Goal: Information Seeking & Learning: Find specific fact

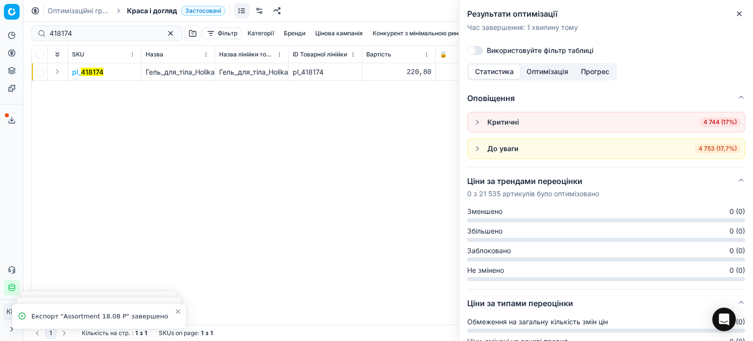
click at [742, 16] on icon "button" at bounding box center [739, 14] width 8 height 8
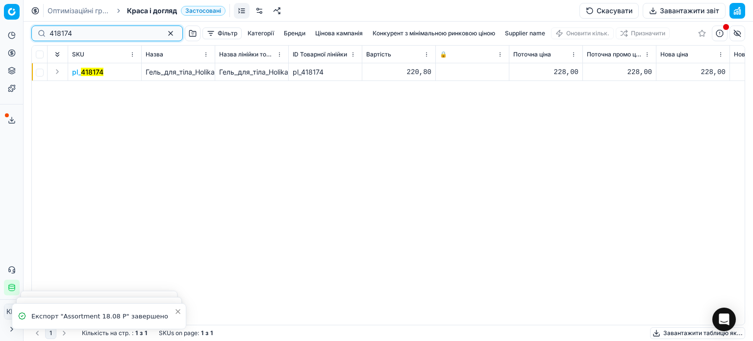
drag, startPoint x: 113, startPoint y: 34, endPoint x: 7, endPoint y: 31, distance: 105.4
click at [7, 30] on div "Pricing platform Аналітика Цінова оптимізація Асортимент продукції Шаблони Серв…" at bounding box center [376, 170] width 753 height 341
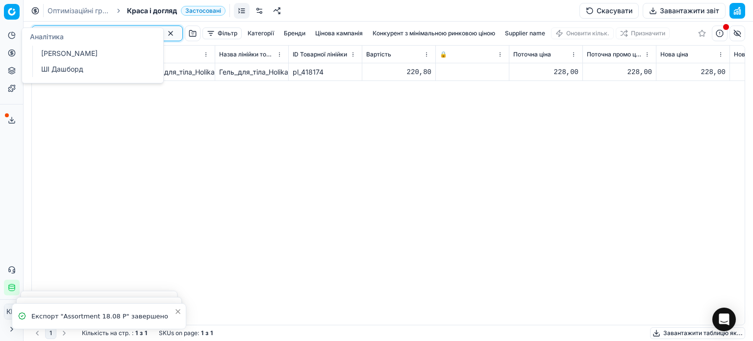
paste input "554069"
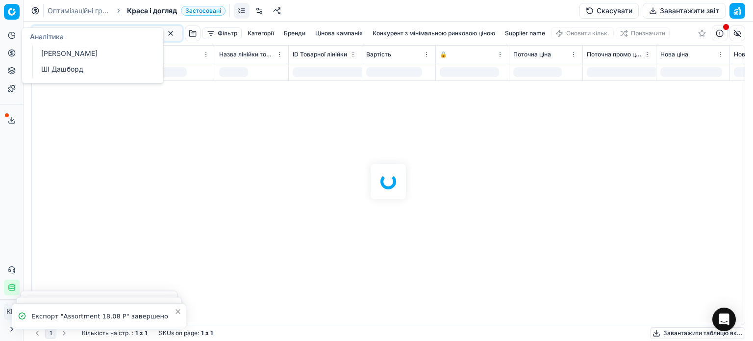
drag, startPoint x: 194, startPoint y: 129, endPoint x: 178, endPoint y: 119, distance: 18.8
click at [194, 129] on div at bounding box center [388, 181] width 729 height 319
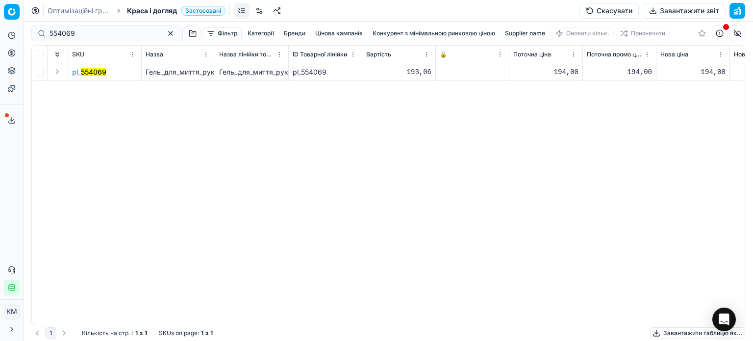
drag, startPoint x: 98, startPoint y: 70, endPoint x: 167, endPoint y: 101, distance: 75.0
click at [98, 70] on mark "554069" at bounding box center [93, 72] width 25 height 8
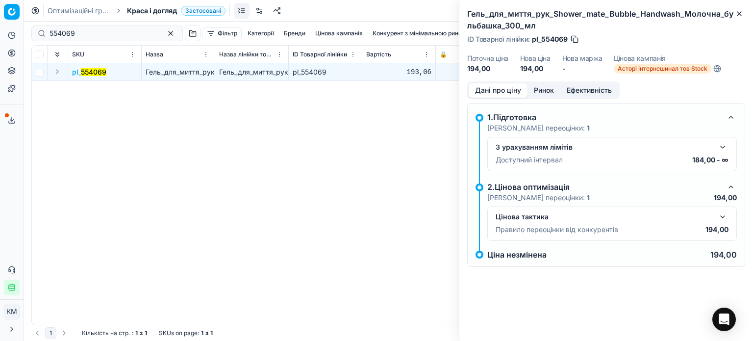
click at [543, 92] on button "Ринок" at bounding box center [543, 90] width 33 height 14
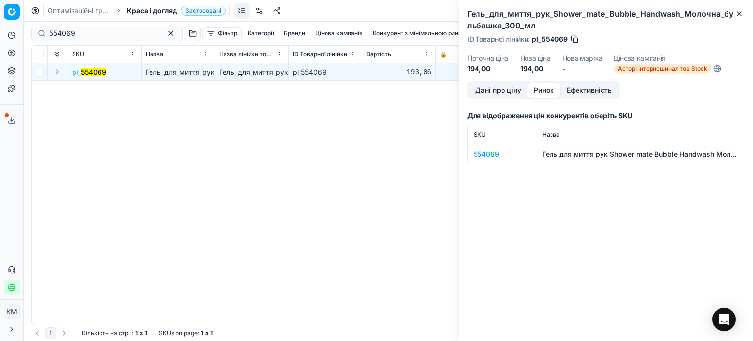
click at [490, 160] on td "554069" at bounding box center [501, 154] width 69 height 18
click at [490, 157] on div "554069" at bounding box center [501, 154] width 57 height 10
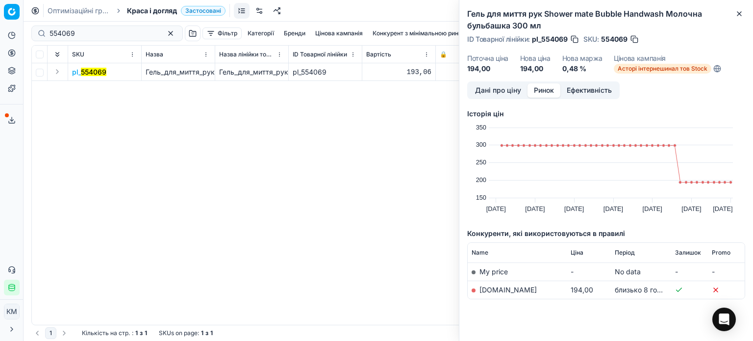
click at [493, 292] on link "[DOMAIN_NAME]" at bounding box center [507, 289] width 57 height 8
click at [742, 15] on icon "button" at bounding box center [739, 14] width 8 height 8
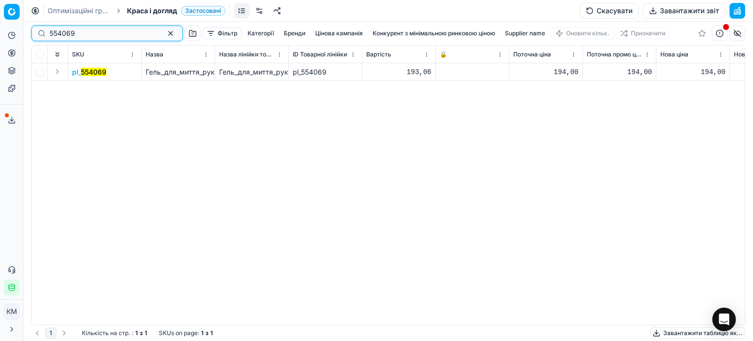
click at [0, 30] on div "Pricing platform Аналітика Цінова оптимізація Асортимент продукції Шаблони Серв…" at bounding box center [376, 170] width 753 height 341
paste input "418174"
click at [83, 78] on td "pl_ 418174" at bounding box center [105, 72] width 74 height 18
click at [83, 72] on mark "418174" at bounding box center [92, 72] width 23 height 8
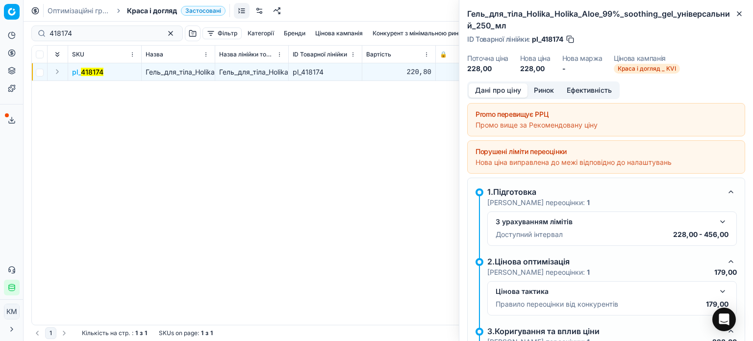
click at [546, 90] on button "Ринок" at bounding box center [543, 90] width 33 height 14
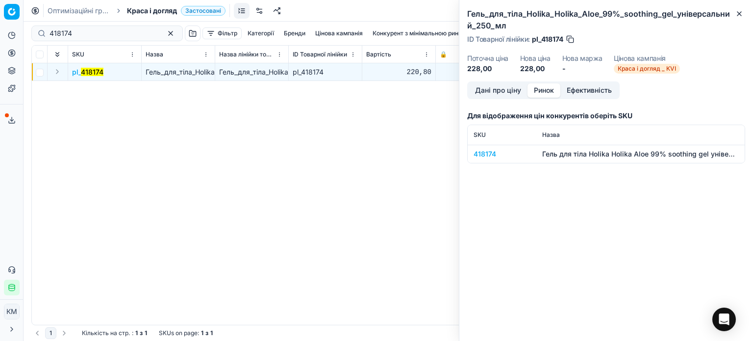
click at [491, 151] on div "418174" at bounding box center [501, 154] width 57 height 10
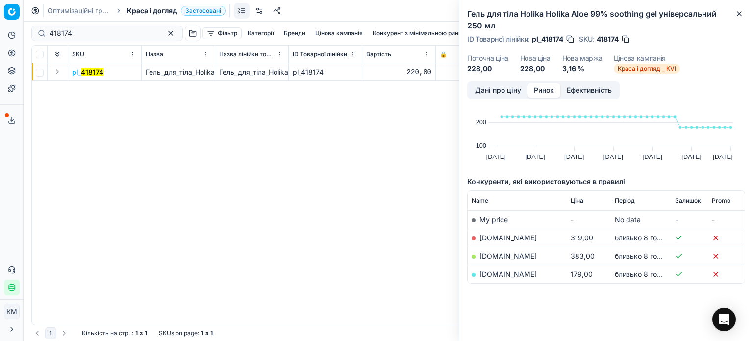
scroll to position [52, 0]
click at [500, 272] on link "[DOMAIN_NAME]" at bounding box center [507, 273] width 57 height 8
click at [740, 15] on icon "button" at bounding box center [739, 14] width 4 height 4
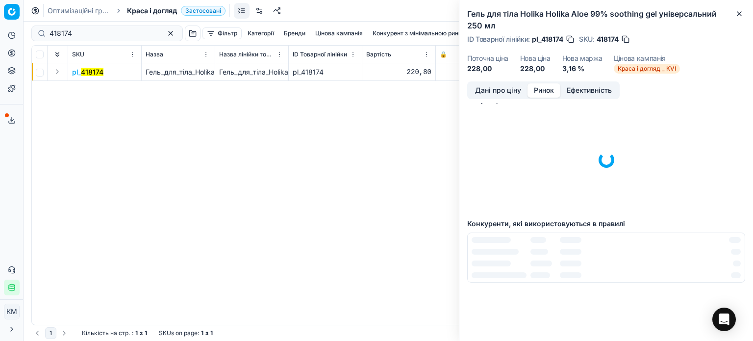
scroll to position [0, 0]
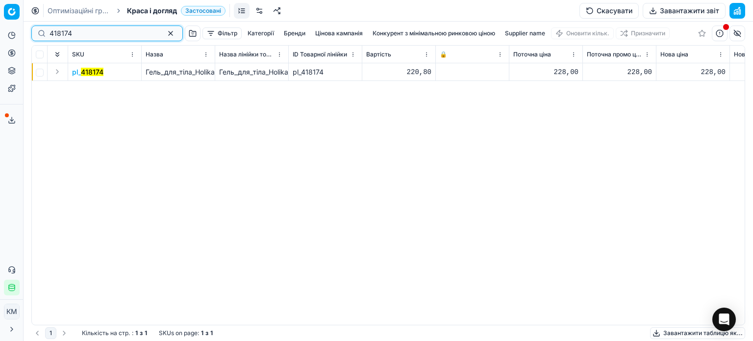
drag, startPoint x: 86, startPoint y: 36, endPoint x: 0, endPoint y: 30, distance: 85.9
click at [0, 30] on div "Pricing platform Аналітика Цінова оптимізація Асортимент продукції Шаблони Серв…" at bounding box center [376, 170] width 753 height 341
paste input "566525"
click at [84, 74] on mark "566525" at bounding box center [93, 72] width 25 height 8
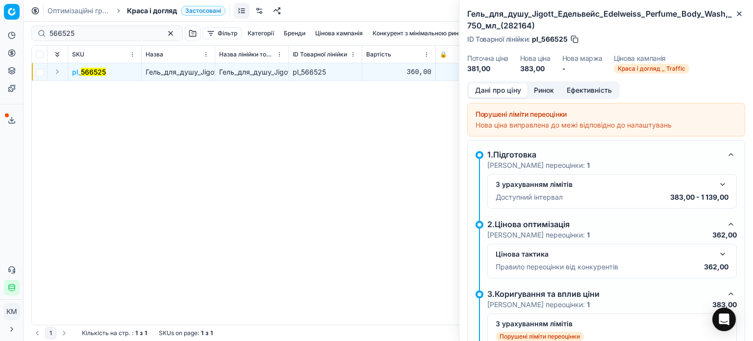
click at [550, 89] on button "Ринок" at bounding box center [543, 90] width 33 height 14
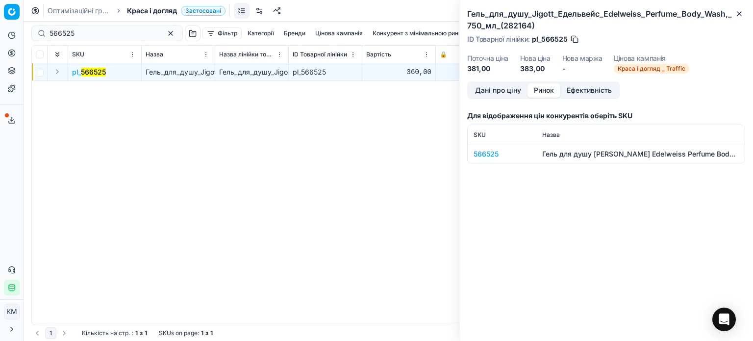
click at [494, 152] on div "566525" at bounding box center [501, 154] width 57 height 10
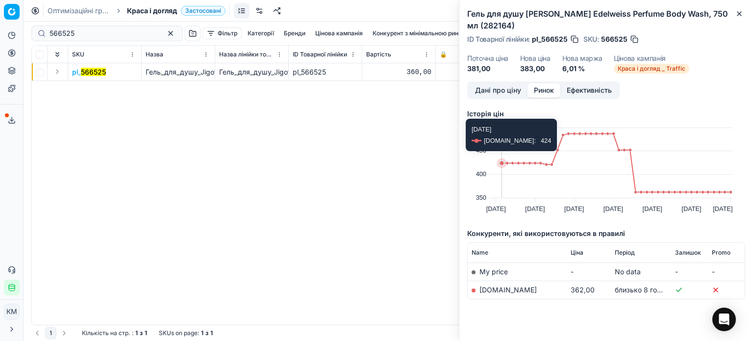
scroll to position [16, 0]
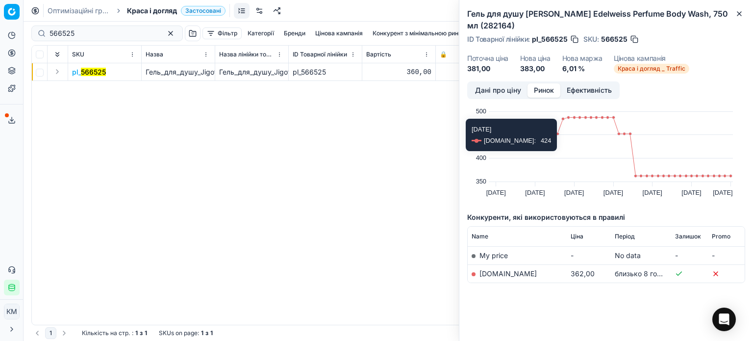
click at [482, 270] on link "[DOMAIN_NAME]" at bounding box center [507, 273] width 57 height 8
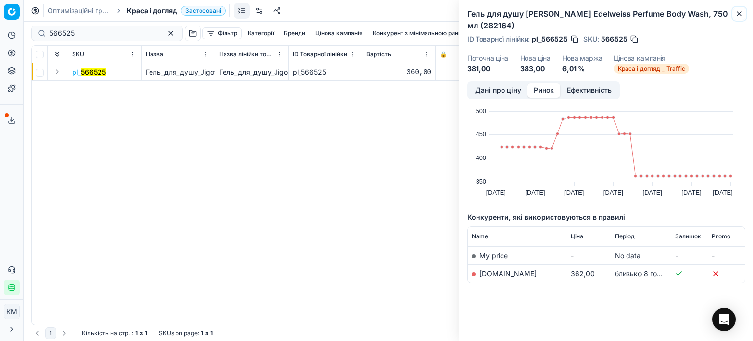
click at [741, 13] on icon "button" at bounding box center [739, 14] width 8 height 8
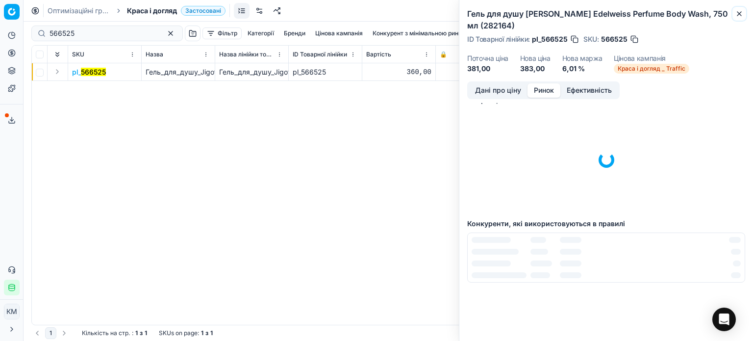
scroll to position [0, 0]
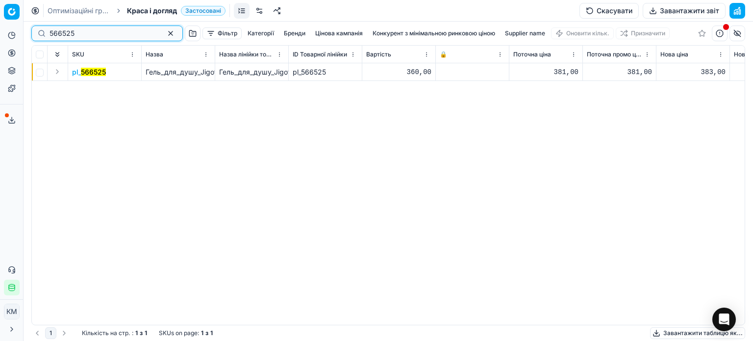
drag, startPoint x: 83, startPoint y: 32, endPoint x: 0, endPoint y: 40, distance: 83.7
click at [0, 40] on div "Pricing platform Аналітика Цінова оптимізація Асортимент продукції Шаблони Серв…" at bounding box center [376, 170] width 753 height 341
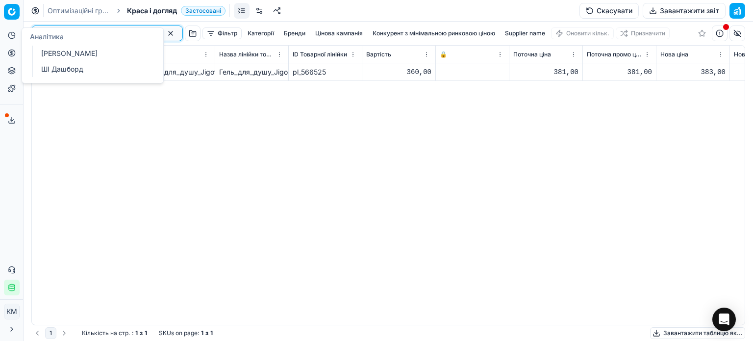
paste input "19"
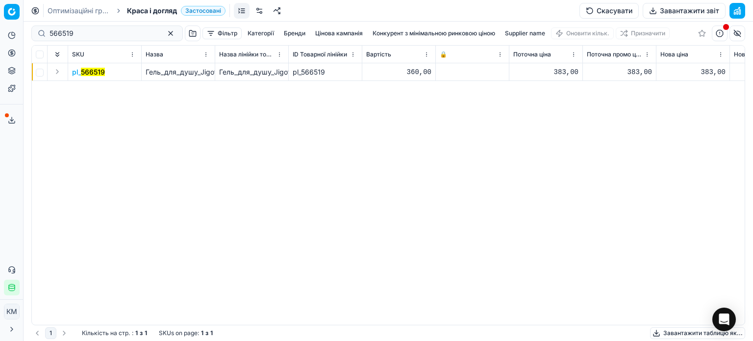
click at [92, 72] on mark "566519" at bounding box center [93, 72] width 24 height 8
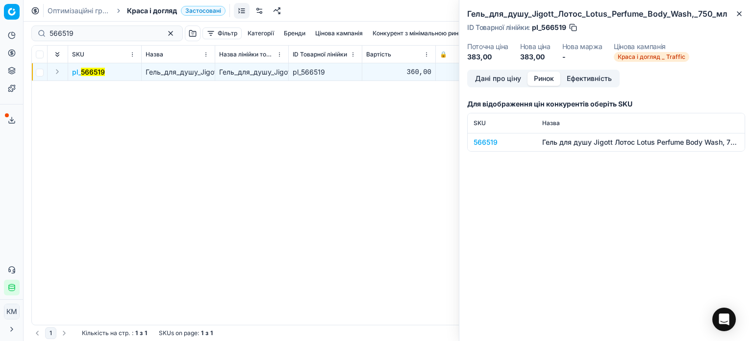
click at [547, 76] on button "Ринок" at bounding box center [543, 79] width 33 height 14
click at [485, 145] on div "566519" at bounding box center [501, 142] width 57 height 10
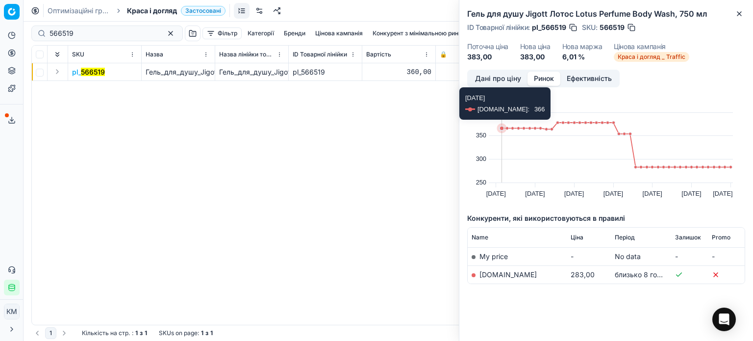
scroll to position [4, 0]
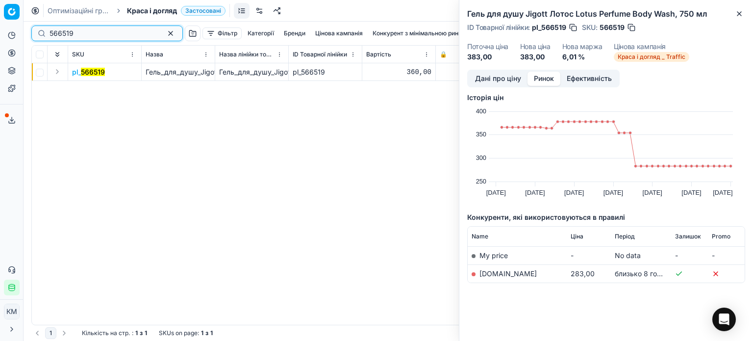
drag, startPoint x: 80, startPoint y: 35, endPoint x: 45, endPoint y: 33, distance: 35.3
click at [45, 33] on div "566519" at bounding box center [106, 33] width 151 height 16
paste input "25"
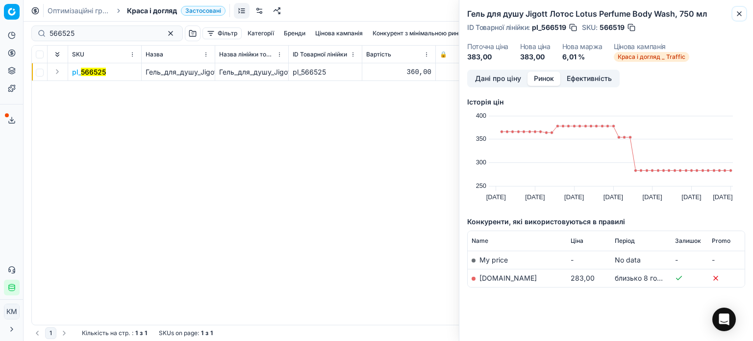
click at [738, 14] on icon "button" at bounding box center [739, 14] width 4 height 4
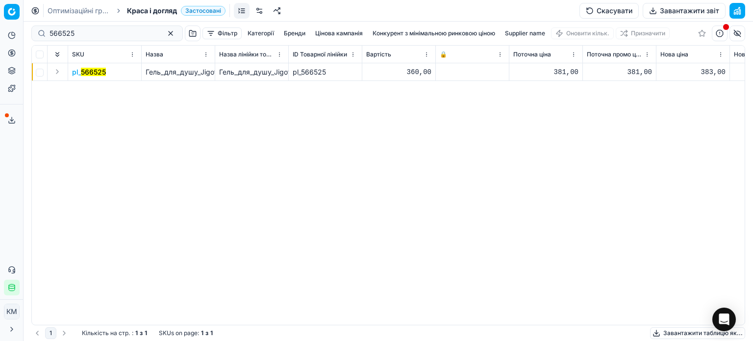
click at [98, 74] on mark "566525" at bounding box center [93, 72] width 25 height 8
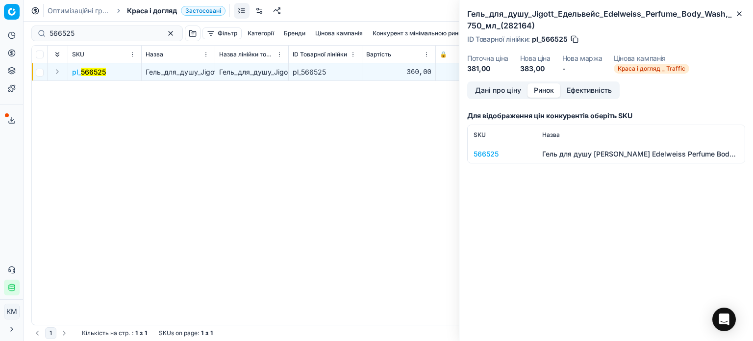
click at [553, 85] on button "Ринок" at bounding box center [543, 90] width 33 height 14
click at [497, 151] on div "566525" at bounding box center [501, 154] width 57 height 10
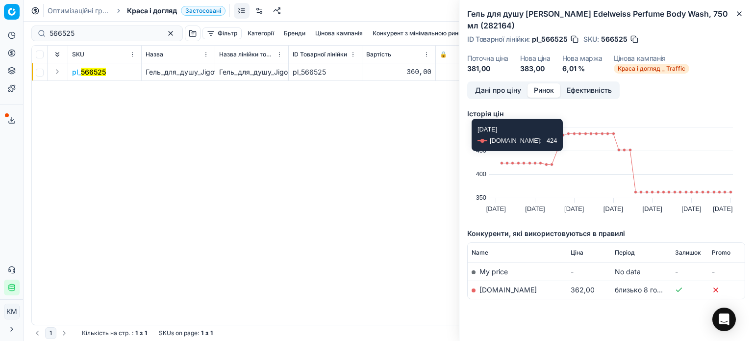
click at [492, 285] on link "[DOMAIN_NAME]" at bounding box center [507, 289] width 57 height 8
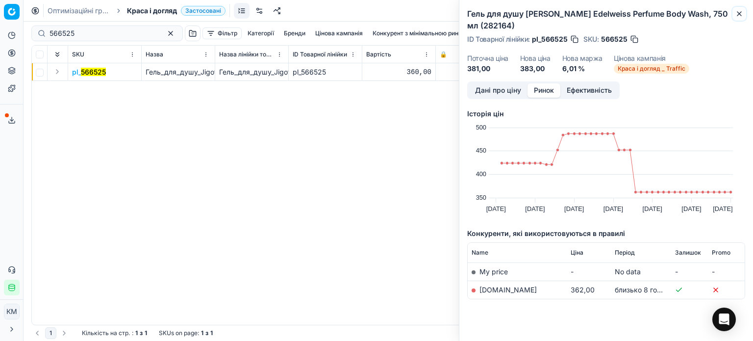
click at [739, 17] on icon "button" at bounding box center [739, 14] width 8 height 8
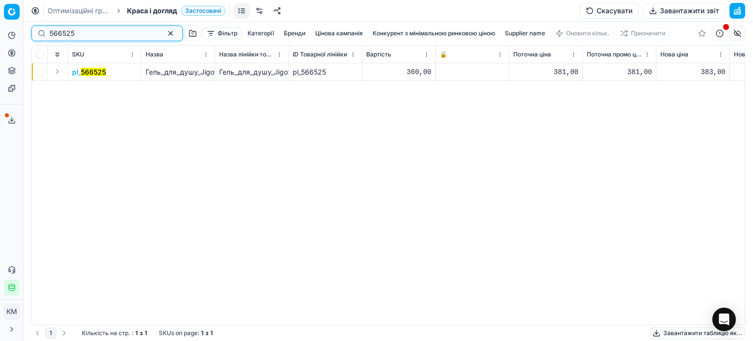
drag, startPoint x: 89, startPoint y: 35, endPoint x: 0, endPoint y: 31, distance: 89.3
click at [0, 31] on div "Pricing platform Аналітика Цінова оптимізація Асортимент продукції Шаблони Серв…" at bounding box center [376, 170] width 753 height 341
paste input "19"
click at [93, 74] on mark "566519" at bounding box center [93, 72] width 24 height 8
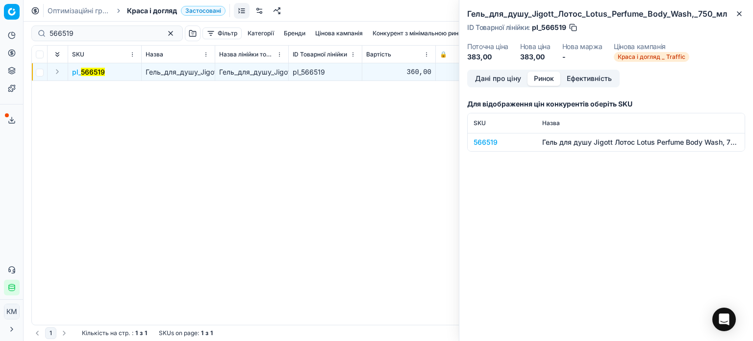
drag, startPoint x: 555, startPoint y: 76, endPoint x: 536, endPoint y: 133, distance: 59.8
click at [554, 76] on button "Ринок" at bounding box center [543, 79] width 33 height 14
click at [492, 147] on div "566519" at bounding box center [501, 142] width 57 height 10
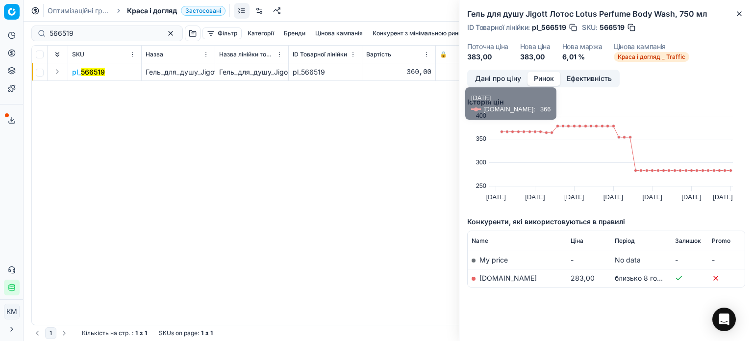
click at [514, 276] on link "[DOMAIN_NAME]" at bounding box center [507, 277] width 57 height 8
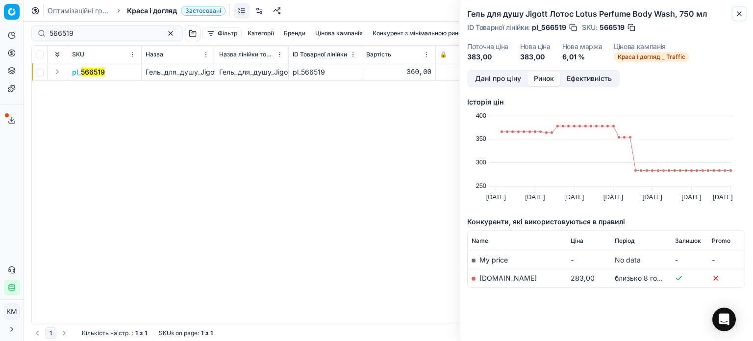
click at [740, 15] on icon "button" at bounding box center [739, 14] width 8 height 8
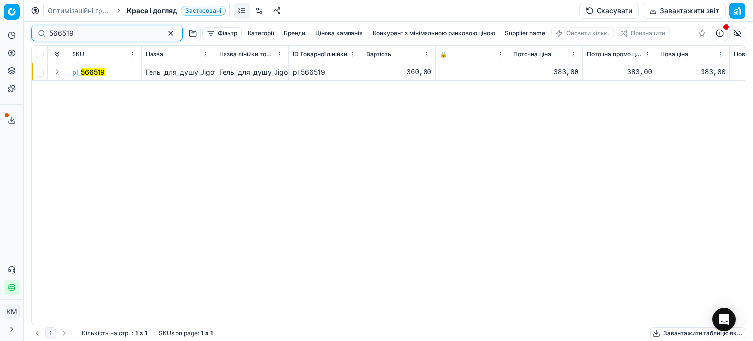
drag, startPoint x: 67, startPoint y: 33, endPoint x: 0, endPoint y: 25, distance: 67.0
click at [0, 25] on div "Pricing platform Аналітика Цінова оптимізація Асортимент продукції Шаблони Серв…" at bounding box center [376, 170] width 753 height 341
paste input "03163"
click at [97, 73] on mark "503163" at bounding box center [93, 72] width 25 height 8
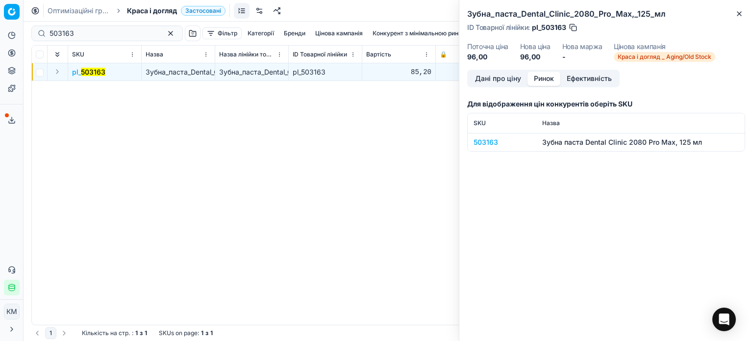
drag, startPoint x: 541, startPoint y: 79, endPoint x: 522, endPoint y: 88, distance: 20.8
click at [541, 79] on button "Ринок" at bounding box center [543, 79] width 33 height 14
click at [487, 143] on div "503163" at bounding box center [501, 142] width 57 height 10
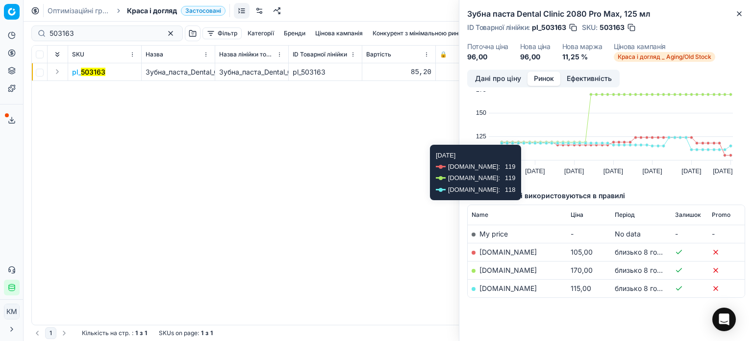
scroll to position [41, 0]
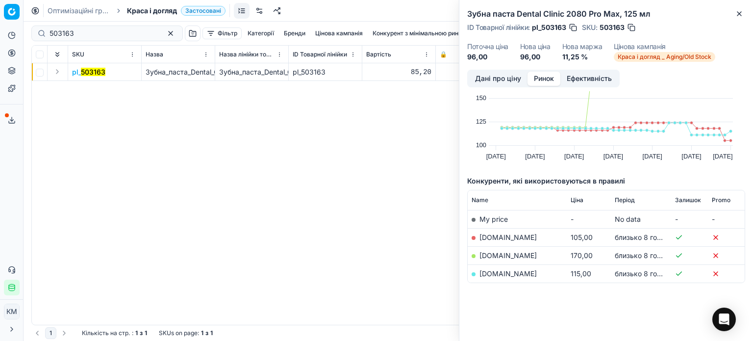
click at [506, 238] on link "[DOMAIN_NAME]" at bounding box center [507, 237] width 57 height 8
click at [742, 13] on icon "button" at bounding box center [739, 14] width 8 height 8
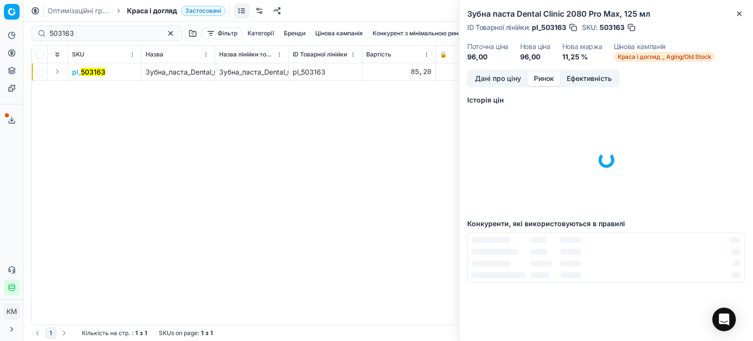
scroll to position [0, 0]
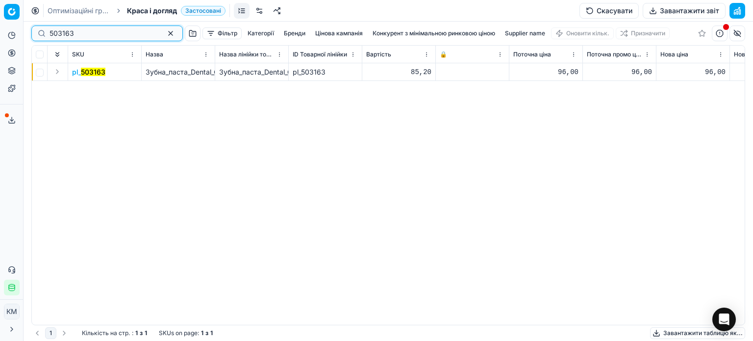
drag, startPoint x: 84, startPoint y: 31, endPoint x: 0, endPoint y: 23, distance: 84.2
click at [0, 23] on div "Pricing platform Аналітика Цінова оптимізація Асортимент продукції Шаблони Серв…" at bounding box center [376, 170] width 753 height 341
paste input "48775"
click at [86, 75] on mark "548775" at bounding box center [93, 72] width 25 height 8
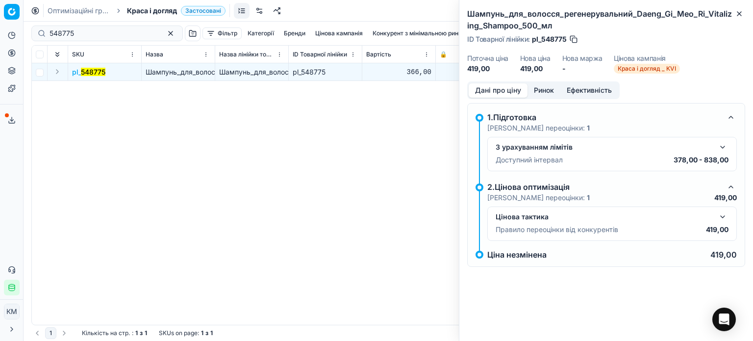
click at [545, 89] on button "Ринок" at bounding box center [543, 90] width 33 height 14
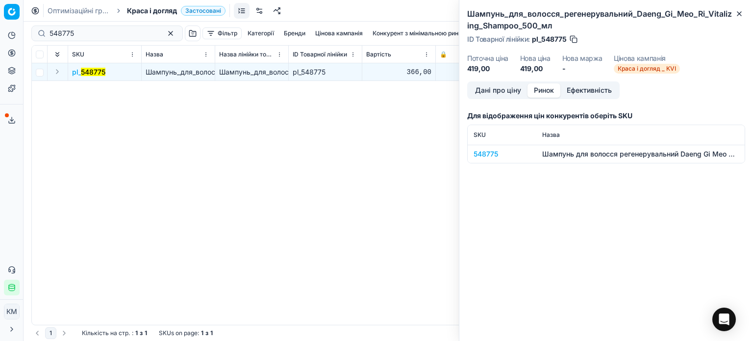
click at [496, 153] on div "548775" at bounding box center [501, 154] width 57 height 10
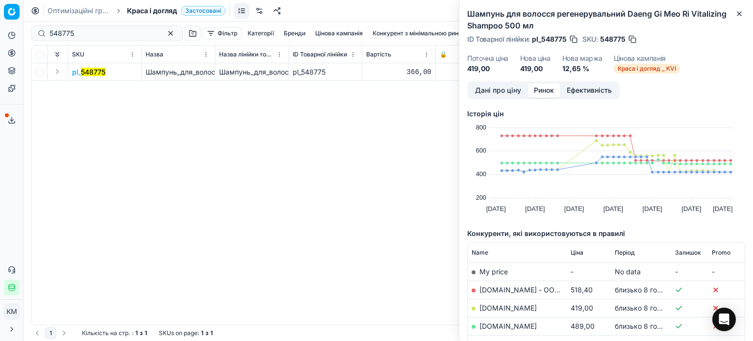
scroll to position [49, 0]
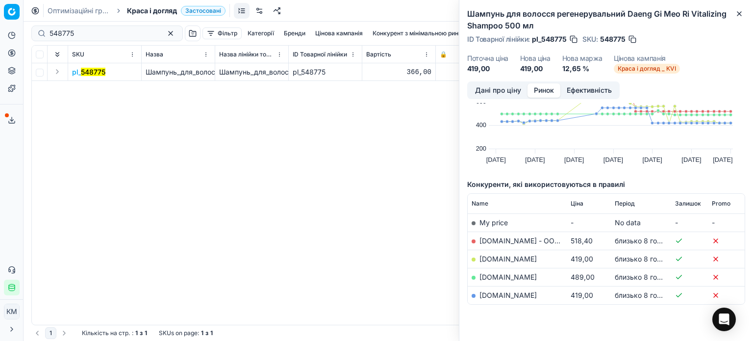
click at [489, 259] on link "[DOMAIN_NAME]" at bounding box center [507, 258] width 57 height 8
drag, startPoint x: 741, startPoint y: 15, endPoint x: 501, endPoint y: 29, distance: 240.5
click at [741, 15] on icon "button" at bounding box center [739, 14] width 4 height 4
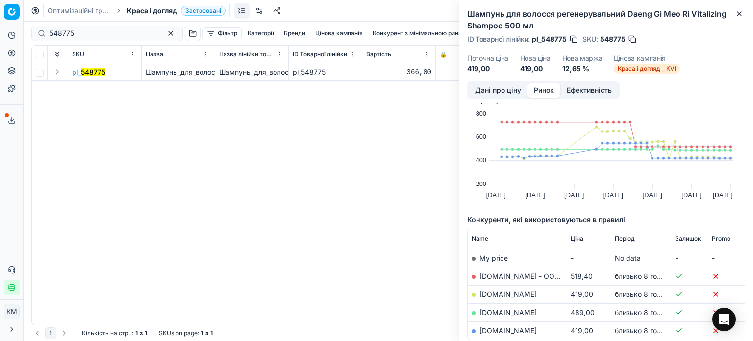
scroll to position [0, 0]
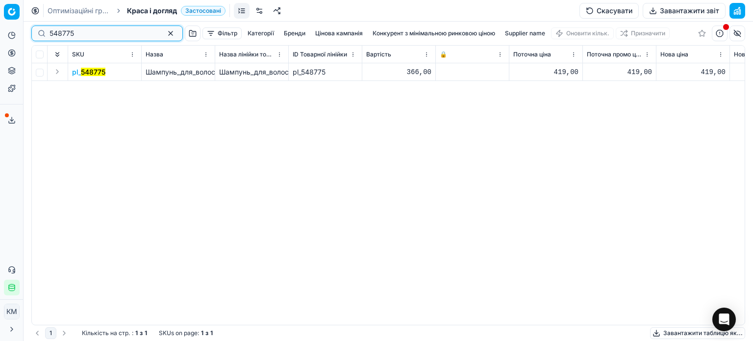
drag, startPoint x: 86, startPoint y: 38, endPoint x: 0, endPoint y: 40, distance: 85.8
click at [0, 40] on div "Pricing platform Аналітика Цінова оптимізація Асортимент продукції Шаблони Серв…" at bounding box center [376, 170] width 753 height 341
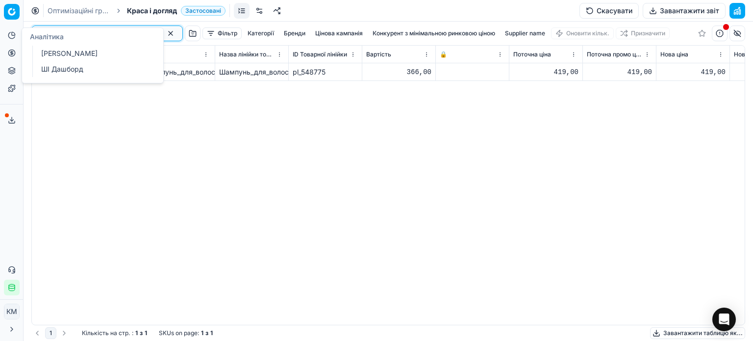
paste input "905"
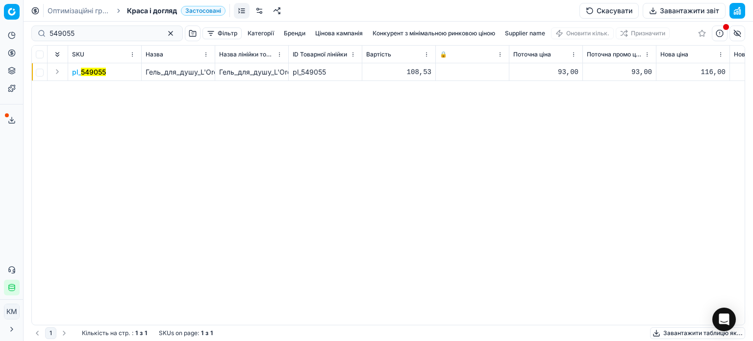
click at [90, 70] on mark "549055" at bounding box center [93, 72] width 25 height 8
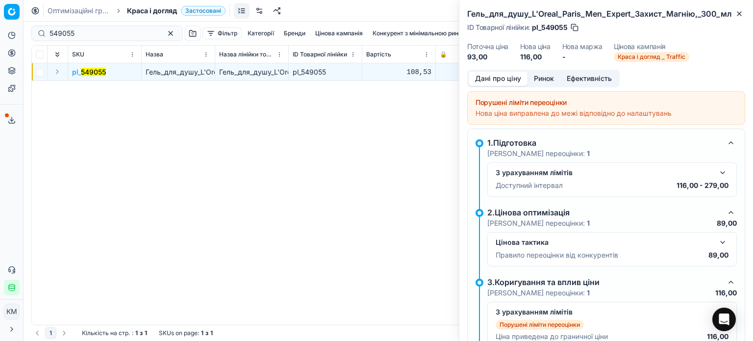
click at [538, 87] on div "Дані про ціну Ринок Ефективність Порушені ліміти переоцінки Нова ціна виправлен…" at bounding box center [606, 205] width 294 height 271
click at [541, 82] on button "Ринок" at bounding box center [543, 79] width 33 height 14
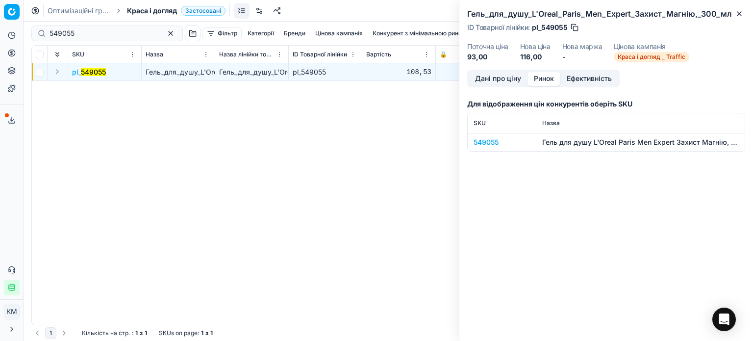
click at [494, 140] on div "549055" at bounding box center [501, 142] width 57 height 10
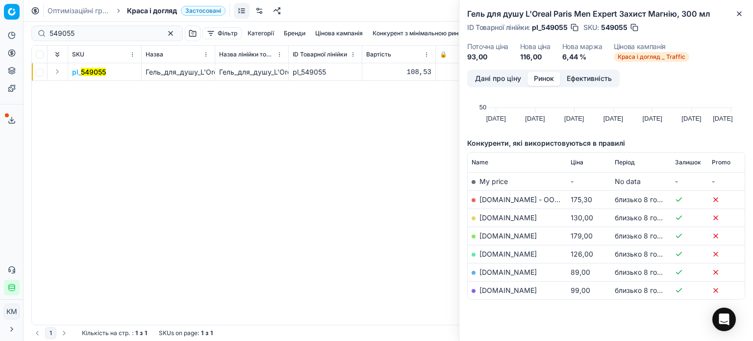
scroll to position [95, 0]
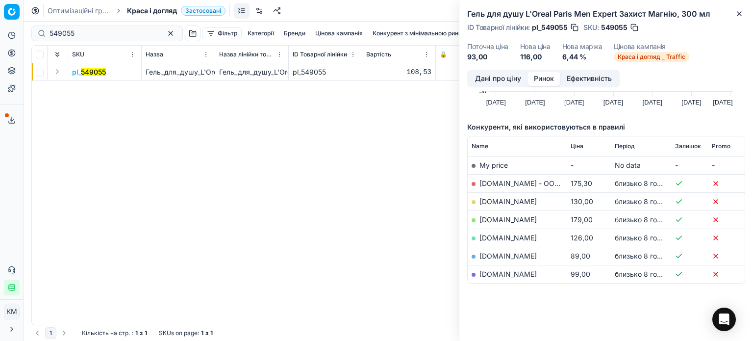
click at [507, 254] on link "[DOMAIN_NAME]" at bounding box center [507, 255] width 57 height 8
click at [495, 275] on link "[DOMAIN_NAME]" at bounding box center [507, 274] width 57 height 8
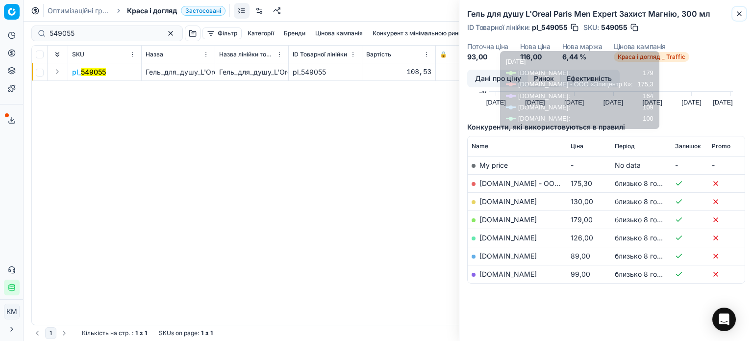
drag, startPoint x: 741, startPoint y: 16, endPoint x: 646, endPoint y: 18, distance: 95.1
click at [740, 16] on icon "button" at bounding box center [739, 14] width 8 height 8
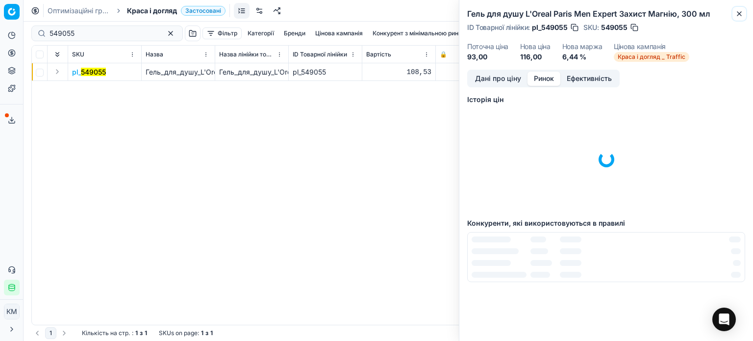
scroll to position [2, 0]
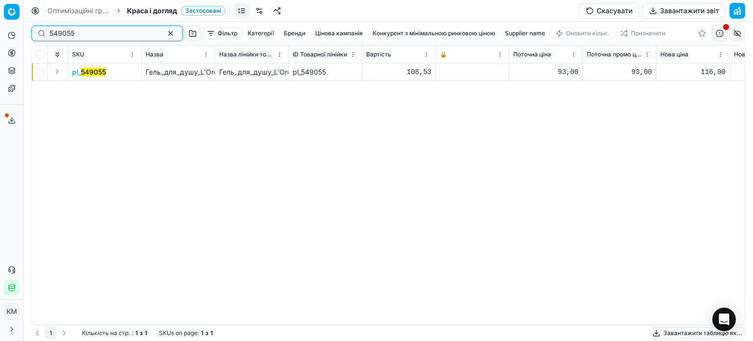
drag, startPoint x: 93, startPoint y: 38, endPoint x: 0, endPoint y: 33, distance: 93.2
click at [0, 33] on div "Pricing platform Аналітика Цінова оптимізація Асортимент продукції Шаблони Серв…" at bounding box center [376, 170] width 753 height 341
paste input "1226948"
click at [89, 74] on mark "1226948" at bounding box center [94, 72] width 29 height 8
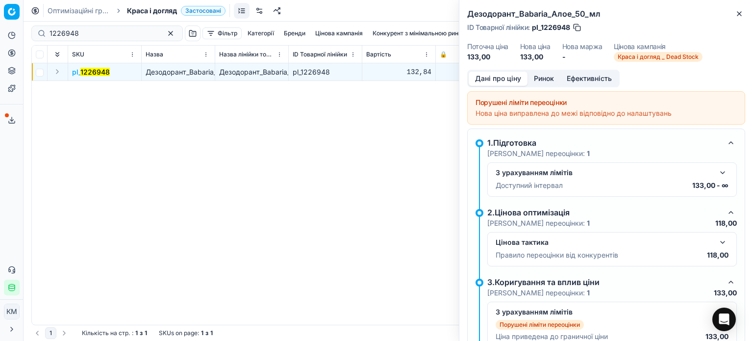
click at [545, 77] on button "Ринок" at bounding box center [543, 79] width 33 height 14
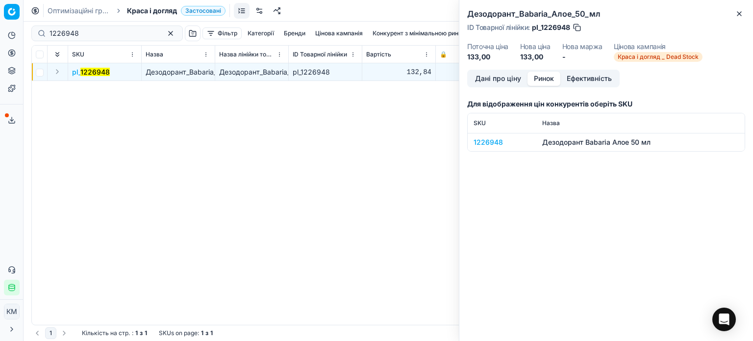
click at [492, 141] on div "1226948" at bounding box center [501, 142] width 57 height 10
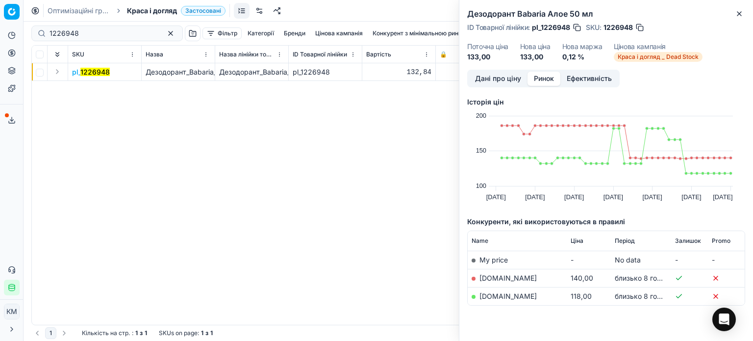
scroll to position [23, 0]
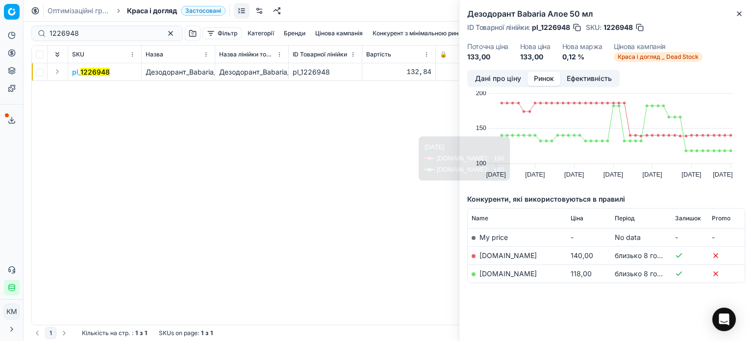
click at [521, 274] on link "[DOMAIN_NAME]" at bounding box center [507, 273] width 57 height 8
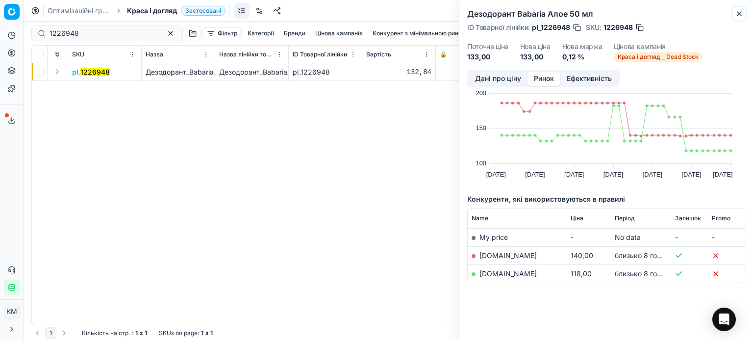
click at [742, 15] on icon "button" at bounding box center [739, 14] width 8 height 8
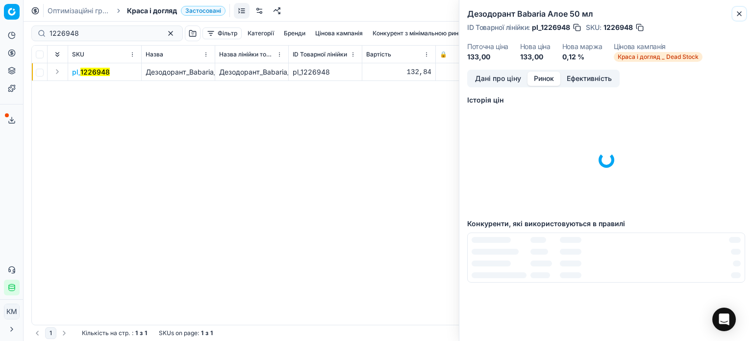
scroll to position [0, 0]
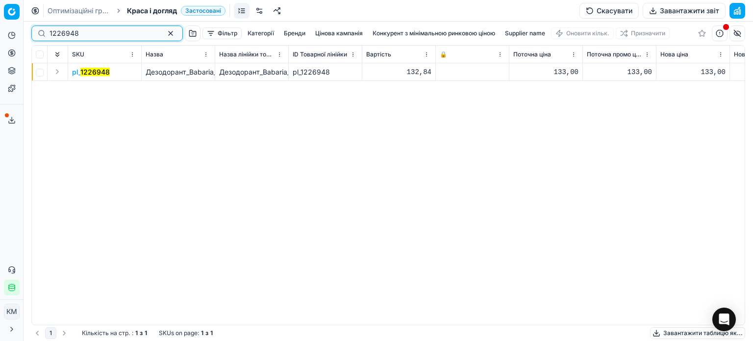
drag, startPoint x: 54, startPoint y: 35, endPoint x: 20, endPoint y: 33, distance: 34.9
click at [20, 33] on div "Pricing platform Аналітика Цінова оптимізація Асортимент продукції Шаблони Серв…" at bounding box center [376, 170] width 753 height 341
paste input "710421"
drag, startPoint x: 96, startPoint y: 71, endPoint x: 136, endPoint y: 80, distance: 41.7
click at [96, 72] on mark "710421" at bounding box center [92, 72] width 23 height 8
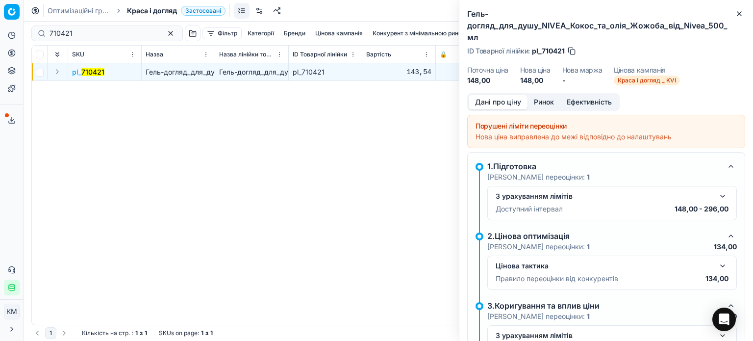
click at [550, 103] on button "Ринок" at bounding box center [543, 102] width 33 height 14
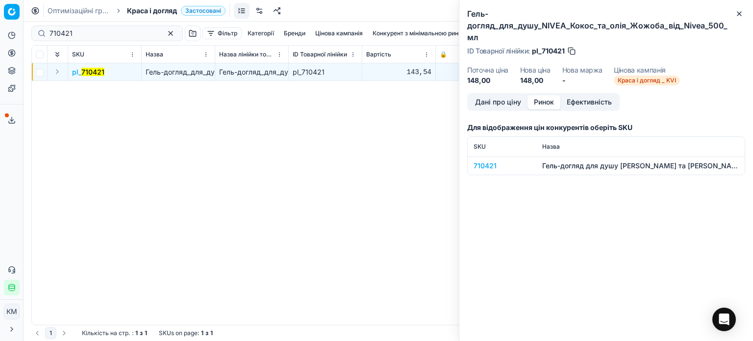
click at [484, 168] on div "710421" at bounding box center [501, 166] width 57 height 10
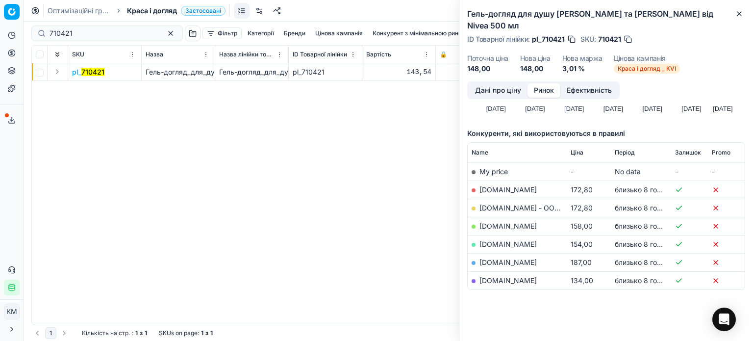
scroll to position [106, 0]
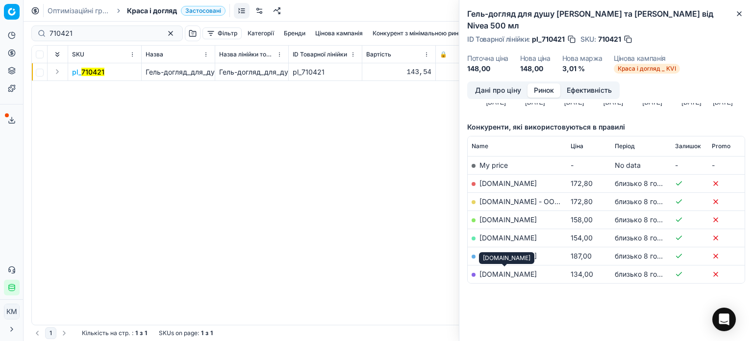
click at [504, 274] on link "[DOMAIN_NAME]" at bounding box center [507, 274] width 57 height 8
click at [742, 14] on icon "button" at bounding box center [739, 14] width 8 height 8
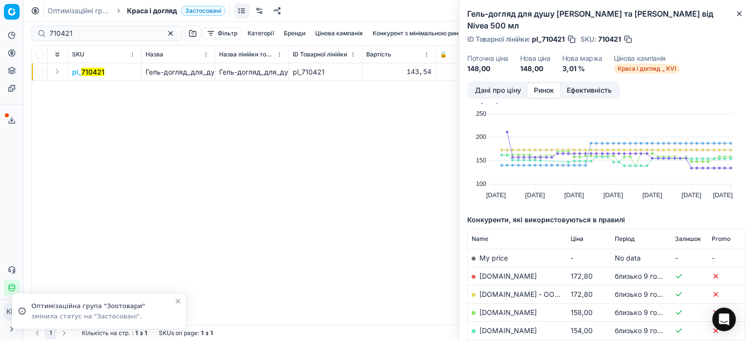
scroll to position [0, 0]
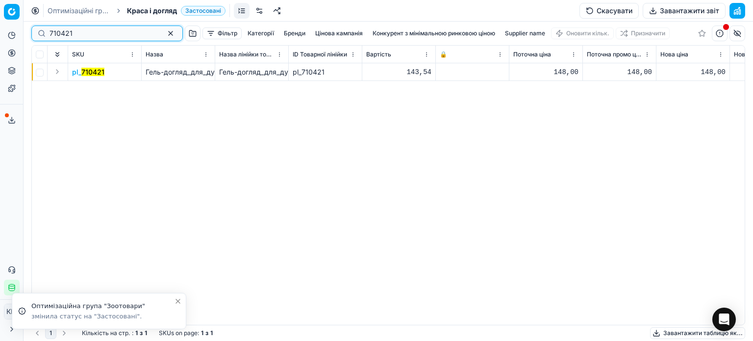
drag, startPoint x: 35, startPoint y: 34, endPoint x: 0, endPoint y: 26, distance: 36.3
click at [0, 27] on div "Pricing platform Аналітика Цінова оптимізація Асортимент продукції Шаблони Серв…" at bounding box center [376, 170] width 753 height 341
paste input "554069"
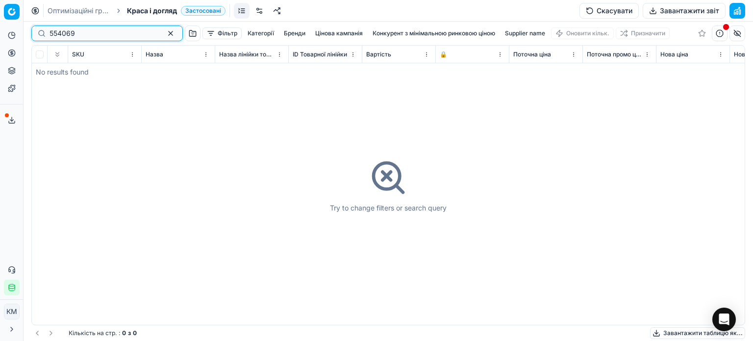
click at [49, 36] on input "554069" at bounding box center [102, 33] width 107 height 10
click at [52, 33] on input "554069" at bounding box center [102, 33] width 107 height 10
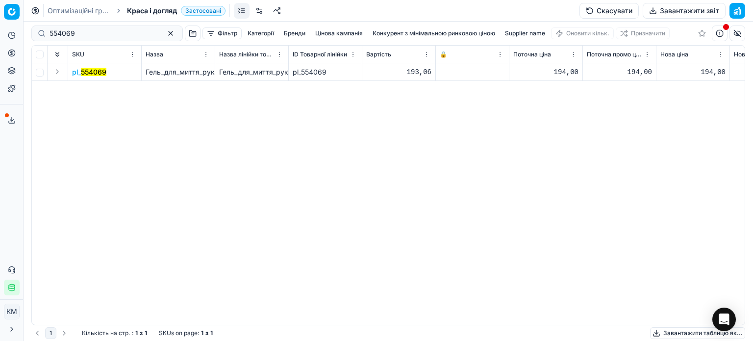
click at [87, 72] on mark "554069" at bounding box center [93, 72] width 25 height 8
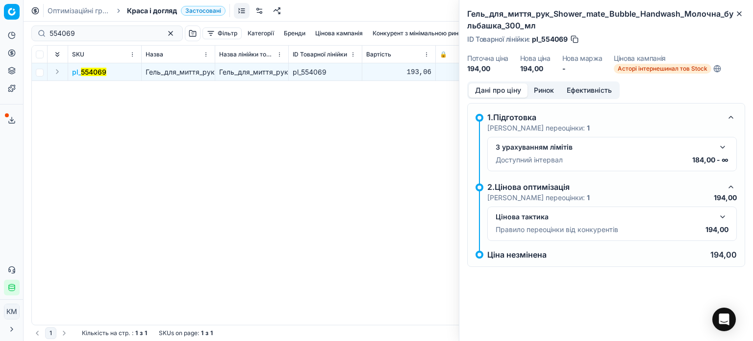
click at [543, 89] on button "Ринок" at bounding box center [543, 90] width 33 height 14
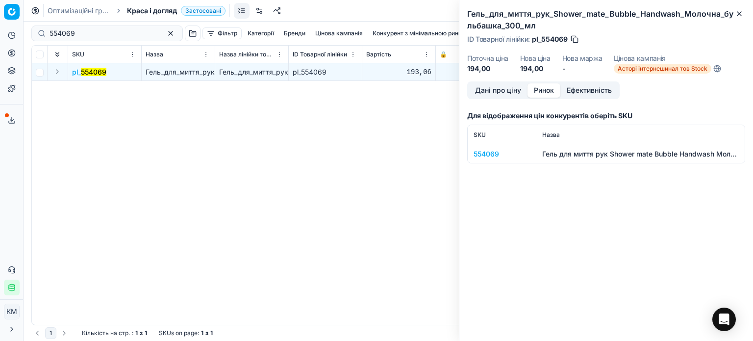
click at [492, 150] on div "554069" at bounding box center [501, 154] width 57 height 10
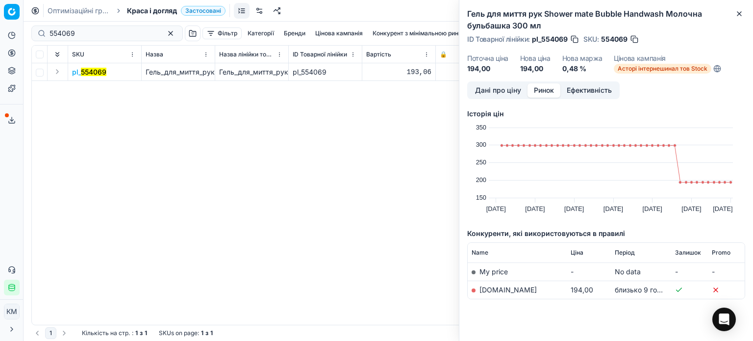
click at [494, 291] on link "[DOMAIN_NAME]" at bounding box center [507, 289] width 57 height 8
drag, startPoint x: 742, startPoint y: 17, endPoint x: 592, endPoint y: 5, distance: 150.4
click at [739, 15] on icon "button" at bounding box center [739, 14] width 8 height 8
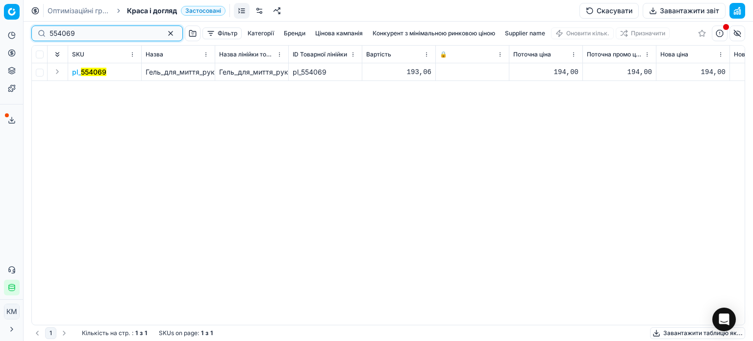
drag, startPoint x: 71, startPoint y: 33, endPoint x: 0, endPoint y: 28, distance: 70.7
click at [0, 28] on div "Pricing platform Аналітика Цінова оптимізація Асортимент продукції Шаблони Серв…" at bounding box center [376, 170] width 753 height 341
paste input "695581"
click at [101, 73] on mark "695581" at bounding box center [93, 72] width 24 height 8
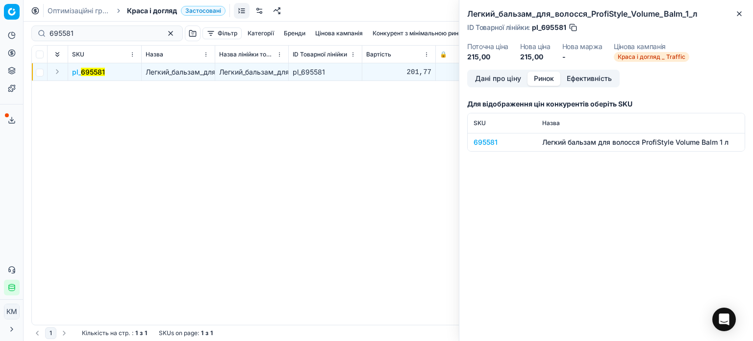
click at [550, 74] on button "Ринок" at bounding box center [543, 79] width 33 height 14
click at [494, 143] on div "695581" at bounding box center [501, 142] width 57 height 10
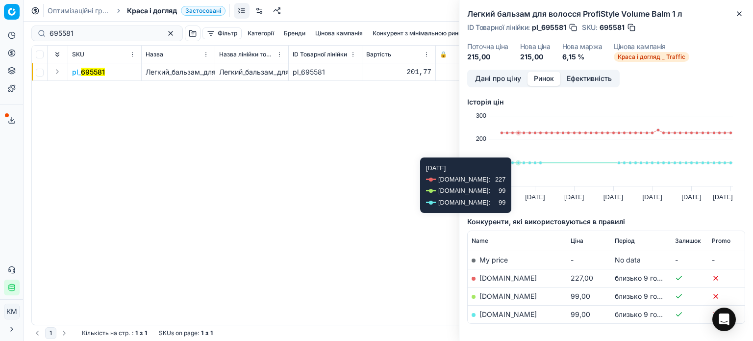
scroll to position [41, 0]
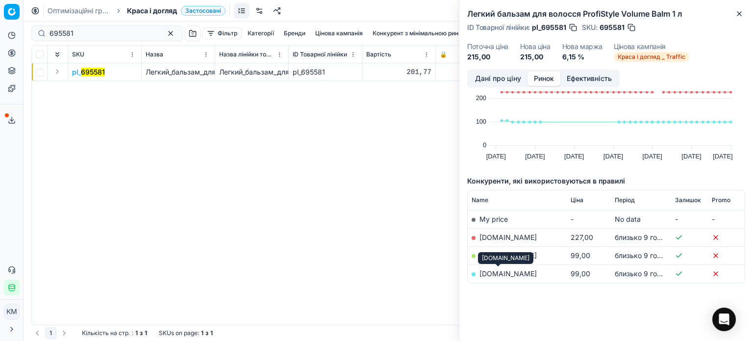
click at [504, 275] on link "[DOMAIN_NAME]" at bounding box center [507, 273] width 57 height 8
click at [514, 255] on link "[DOMAIN_NAME]" at bounding box center [507, 255] width 57 height 8
click at [739, 16] on icon "button" at bounding box center [739, 14] width 8 height 8
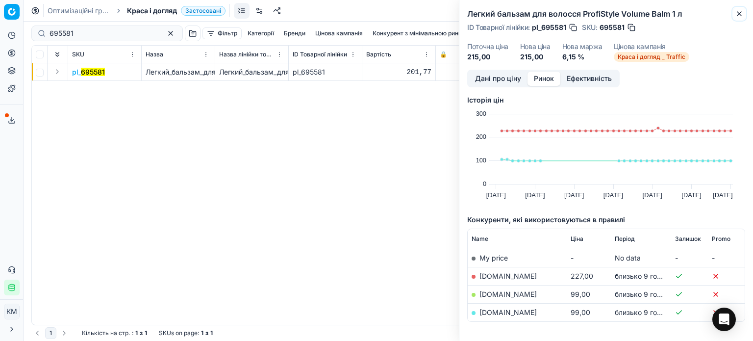
scroll to position [0, 0]
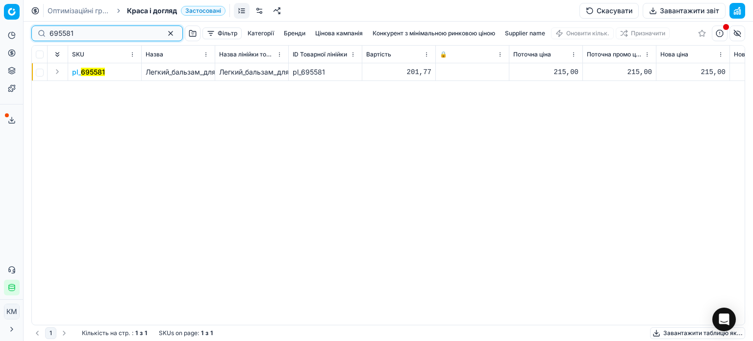
drag, startPoint x: 108, startPoint y: 33, endPoint x: 0, endPoint y: 31, distance: 107.8
click at [0, 31] on div "Pricing platform Аналітика Цінова оптимізація Асортимент продукції Шаблони Серв…" at bounding box center [376, 170] width 753 height 341
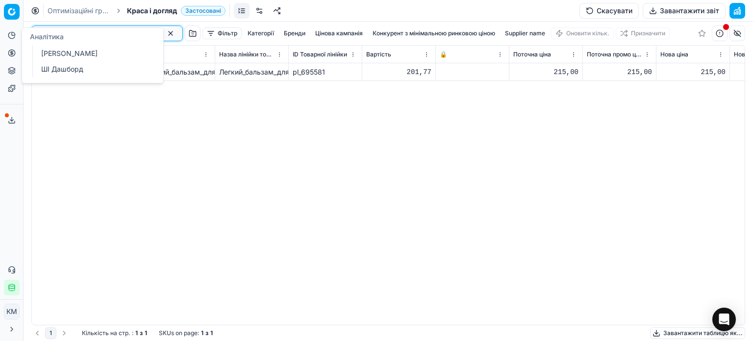
paste input "666"
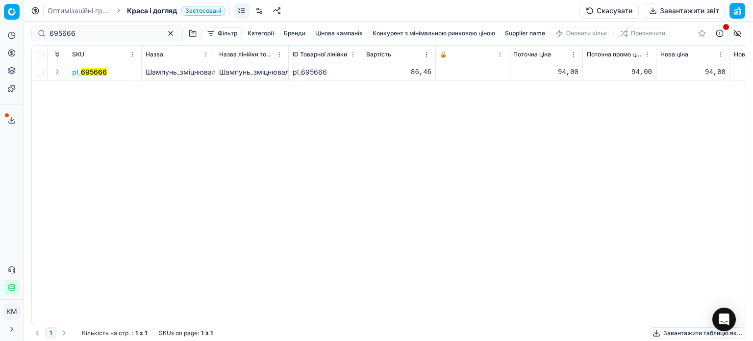
drag, startPoint x: 89, startPoint y: 71, endPoint x: 171, endPoint y: 78, distance: 82.1
click at [89, 71] on mark "695666" at bounding box center [94, 72] width 26 height 8
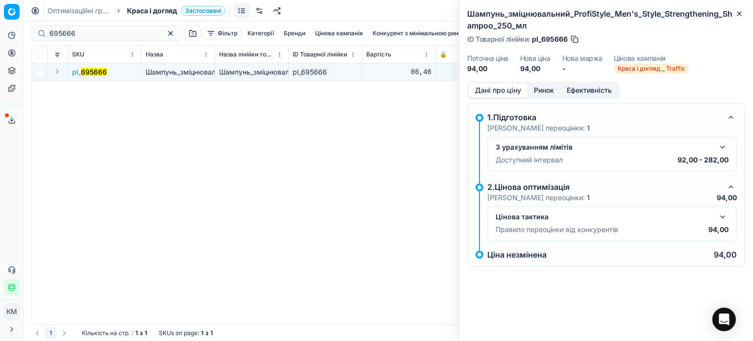
click at [548, 87] on button "Ринок" at bounding box center [543, 90] width 33 height 14
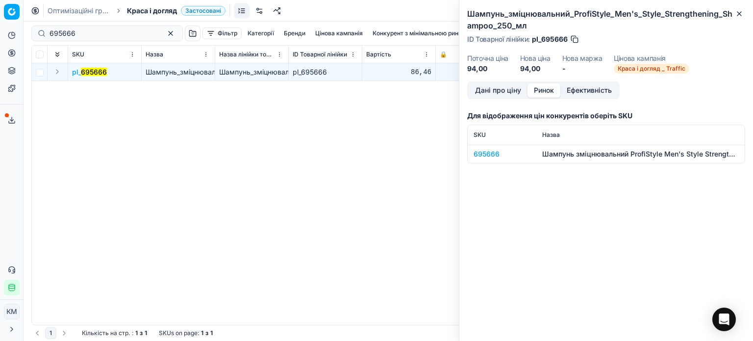
click at [494, 153] on div "695666" at bounding box center [501, 154] width 57 height 10
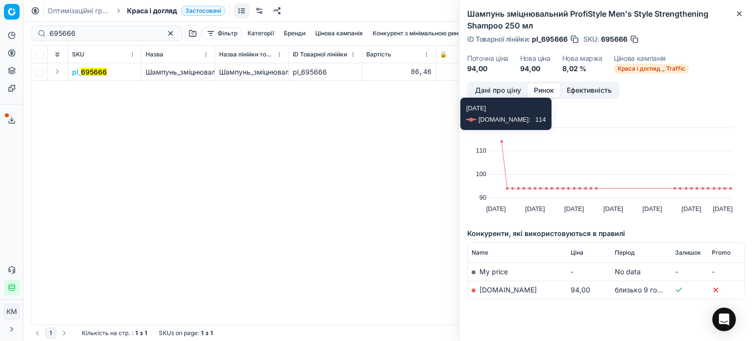
click at [511, 289] on link "[DOMAIN_NAME]" at bounding box center [507, 289] width 57 height 8
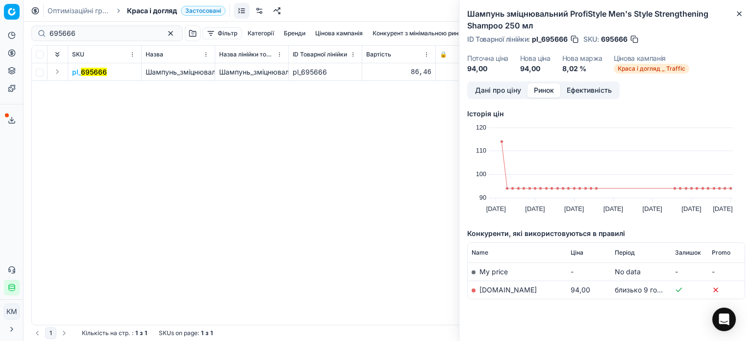
click at [505, 286] on link "[DOMAIN_NAME]" at bounding box center [507, 289] width 57 height 8
click at [736, 15] on icon "button" at bounding box center [739, 14] width 8 height 8
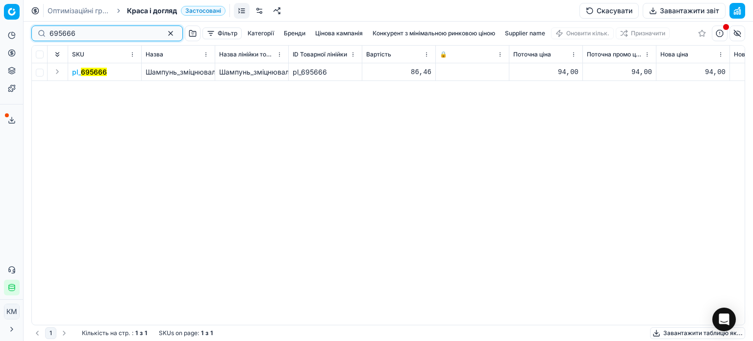
drag, startPoint x: 73, startPoint y: 30, endPoint x: 17, endPoint y: 25, distance: 56.2
click at [17, 25] on div "Pricing platform Аналітика Цінова оптимізація Асортимент продукції Шаблони Серв…" at bounding box center [376, 170] width 753 height 341
paste input "570"
click at [86, 74] on mark "695570" at bounding box center [93, 72] width 25 height 8
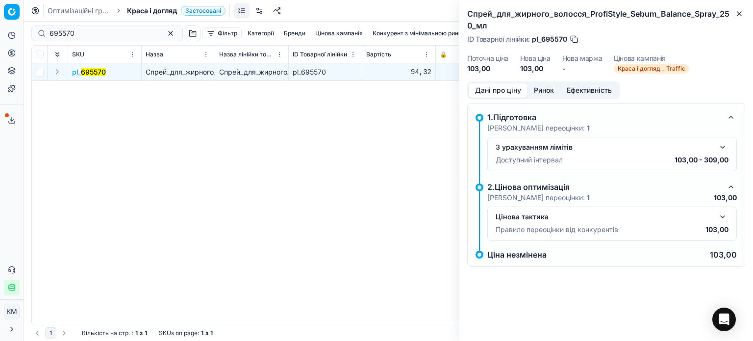
click at [546, 91] on button "Ринок" at bounding box center [543, 90] width 33 height 14
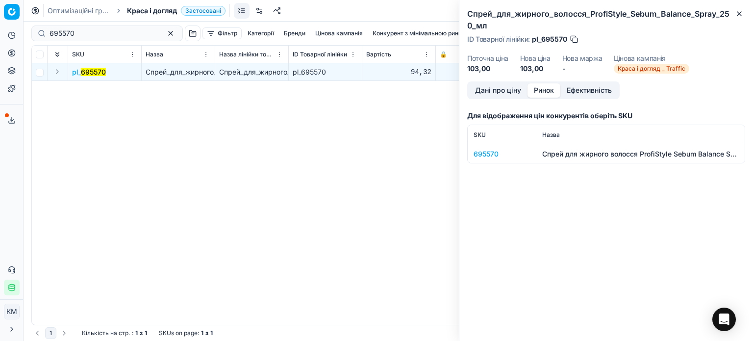
click at [497, 149] on div "695570" at bounding box center [501, 154] width 57 height 10
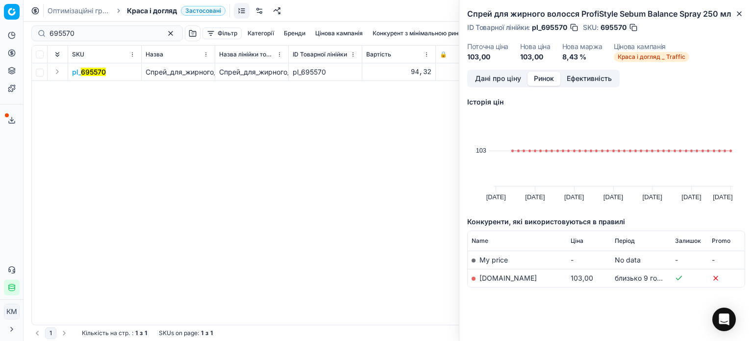
click at [496, 282] on td "[DOMAIN_NAME]" at bounding box center [516, 278] width 99 height 18
click at [496, 277] on link "[DOMAIN_NAME]" at bounding box center [507, 277] width 57 height 8
click at [737, 13] on icon "button" at bounding box center [739, 14] width 8 height 8
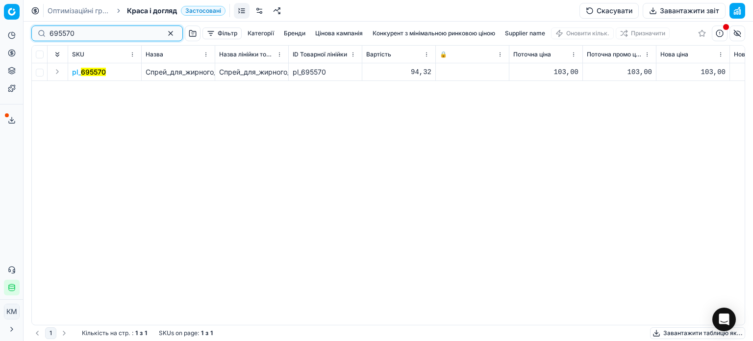
drag, startPoint x: 87, startPoint y: 33, endPoint x: 0, endPoint y: 31, distance: 87.2
click at [0, 31] on div "Pricing platform Аналітика Цінова оптимізація Асортимент продукції Шаблони Серв…" at bounding box center [376, 170] width 753 height 341
paste input "613"
click at [91, 73] on mark "695613" at bounding box center [93, 72] width 25 height 8
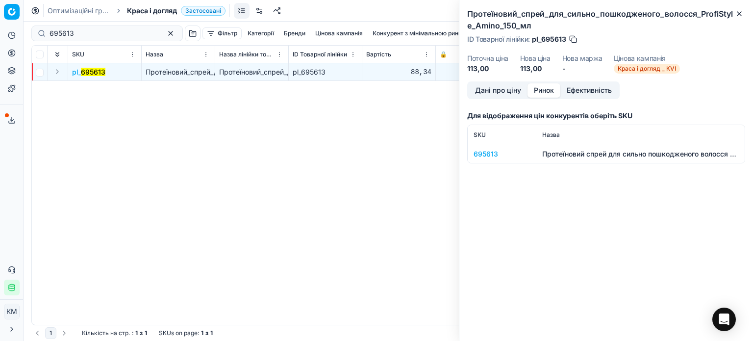
click at [547, 89] on button "Ринок" at bounding box center [543, 90] width 33 height 14
click at [480, 154] on div "695613" at bounding box center [501, 154] width 57 height 10
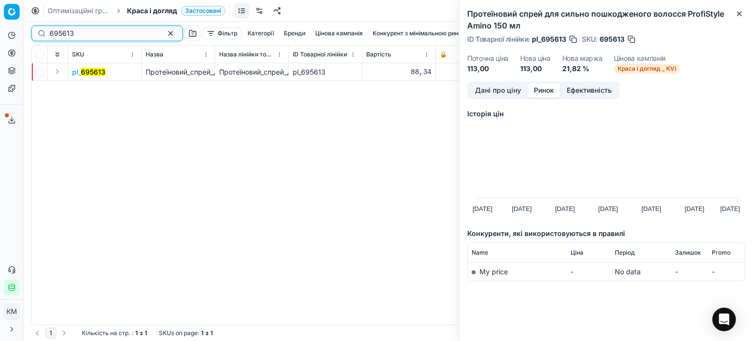
drag, startPoint x: 90, startPoint y: 32, endPoint x: 0, endPoint y: 27, distance: 89.8
click at [0, 27] on div "Pricing platform Аналітика Цінова оптимізація Асортимент продукції Шаблони Серв…" at bounding box center [376, 170] width 753 height 341
paste input "28"
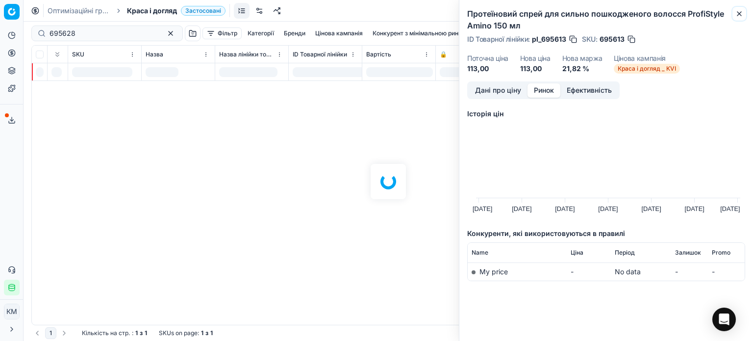
drag, startPoint x: 739, startPoint y: 13, endPoint x: 382, endPoint y: 26, distance: 357.5
click at [738, 13] on icon "button" at bounding box center [739, 14] width 8 height 8
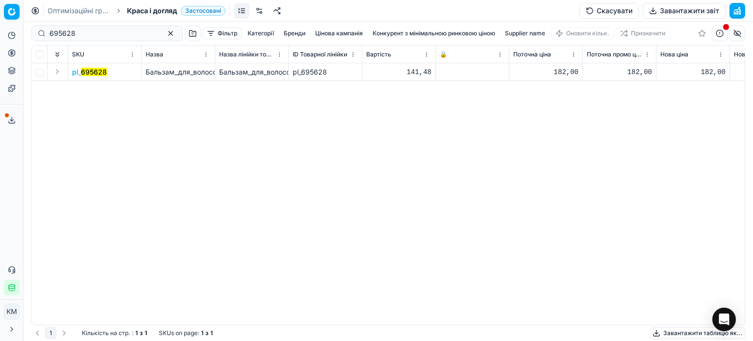
click at [96, 75] on mark "695628" at bounding box center [94, 72] width 26 height 8
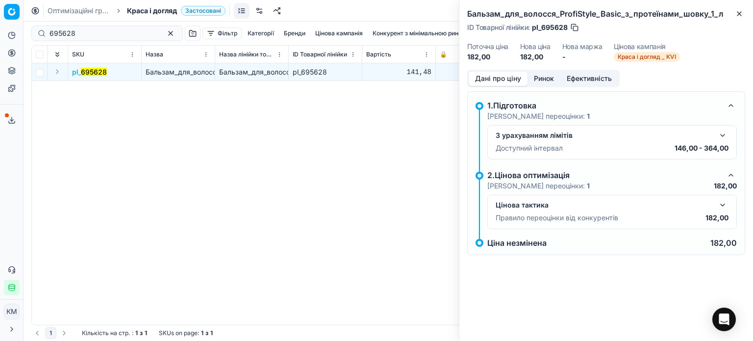
drag, startPoint x: 546, startPoint y: 79, endPoint x: 543, endPoint y: 90, distance: 11.1
click at [545, 80] on button "Ринок" at bounding box center [543, 79] width 33 height 14
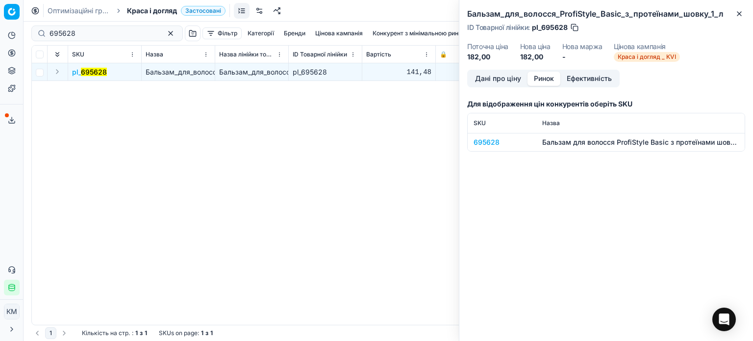
click at [490, 143] on div "695628" at bounding box center [501, 142] width 57 height 10
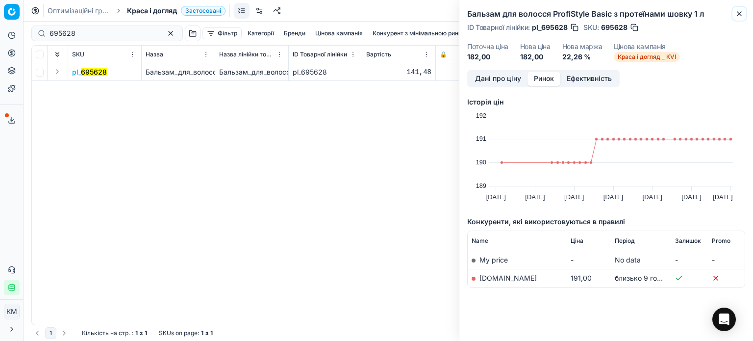
click at [737, 12] on icon "button" at bounding box center [739, 14] width 8 height 8
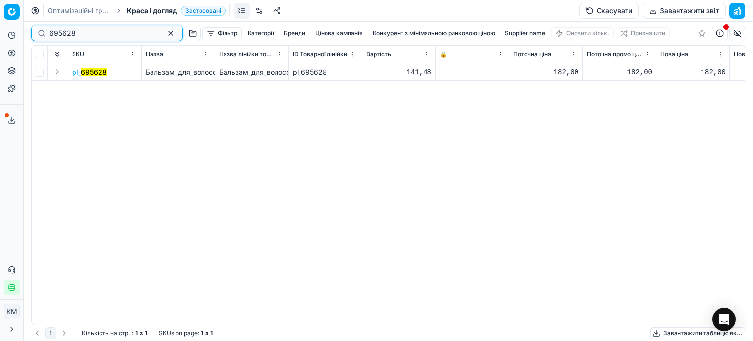
click at [20, 31] on div "Pricing platform Аналітика Цінова оптимізація Асортимент продукції Шаблони Серв…" at bounding box center [376, 170] width 753 height 341
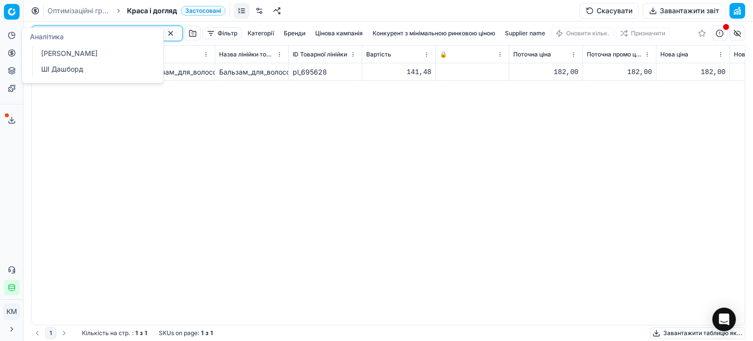
paste input "7019"
type input "701928"
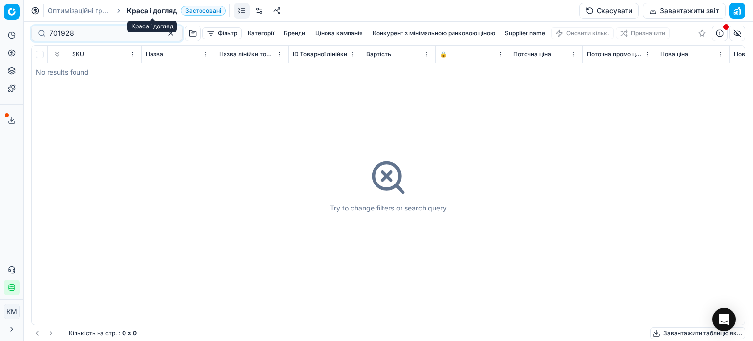
click at [159, 11] on span "Краса і догляд" at bounding box center [152, 11] width 50 height 10
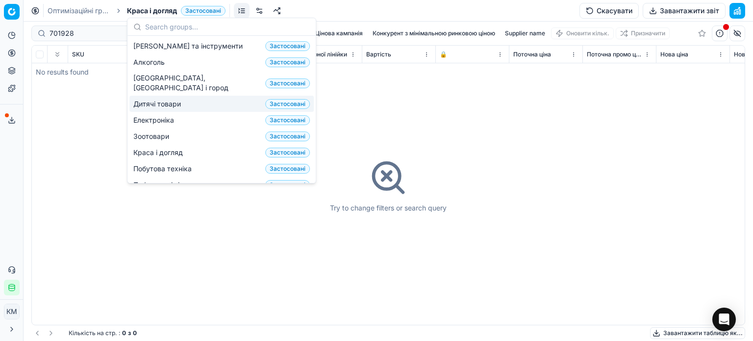
click at [156, 99] on span "Дитячі товари" at bounding box center [158, 104] width 51 height 10
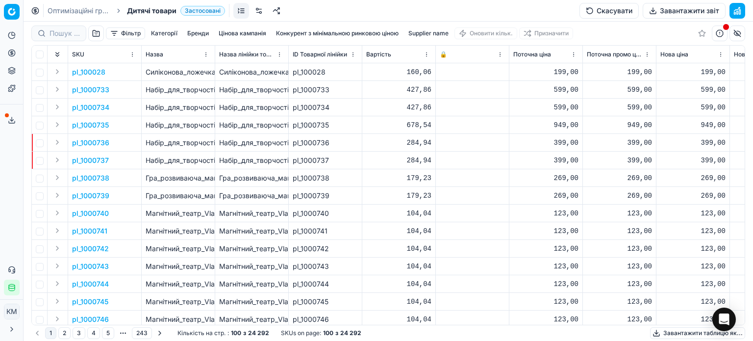
click at [93, 73] on p "pl_100028" at bounding box center [88, 72] width 33 height 10
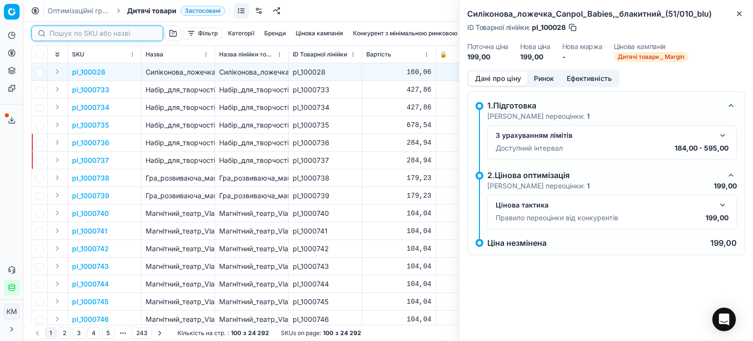
click at [69, 36] on input at bounding box center [102, 33] width 107 height 10
drag, startPoint x: 748, startPoint y: 11, endPoint x: 743, endPoint y: 12, distance: 5.0
click at [745, 11] on div "Силіконова_ложечка_Canpol_Babies,_блакитний_(51/010_blu) ID Товарної лінійки : …" at bounding box center [606, 35] width 294 height 70
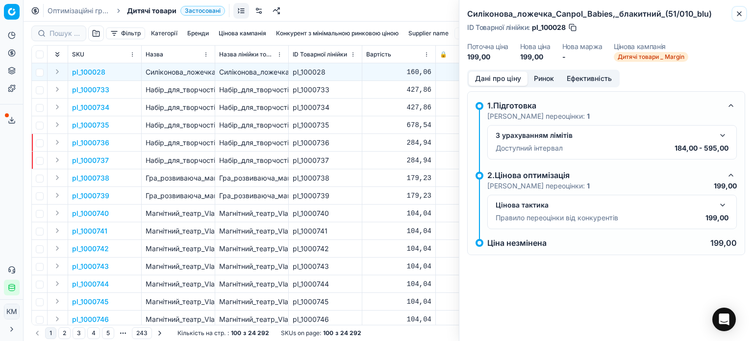
click at [739, 14] on icon "button" at bounding box center [739, 14] width 4 height 4
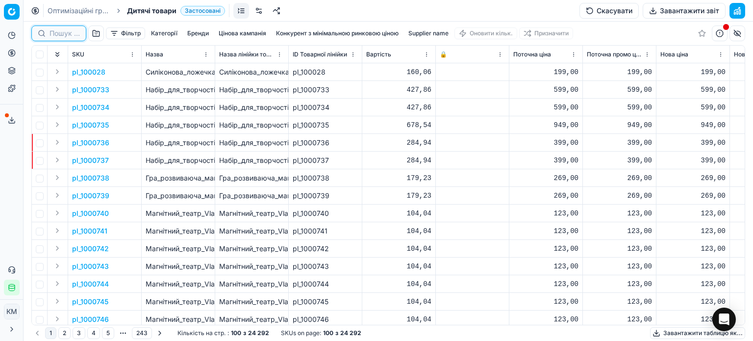
click at [72, 31] on input at bounding box center [64, 33] width 30 height 10
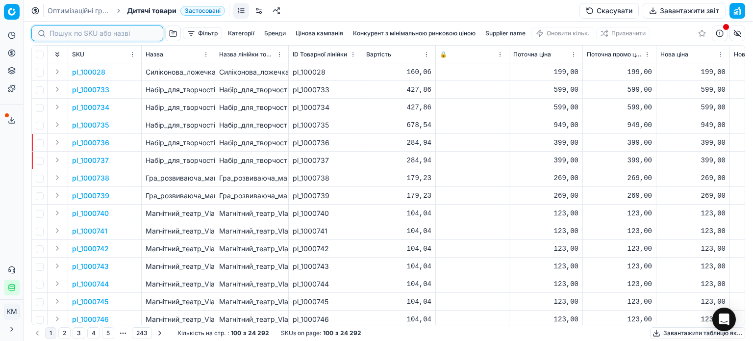
paste input "701928"
type input "701928"
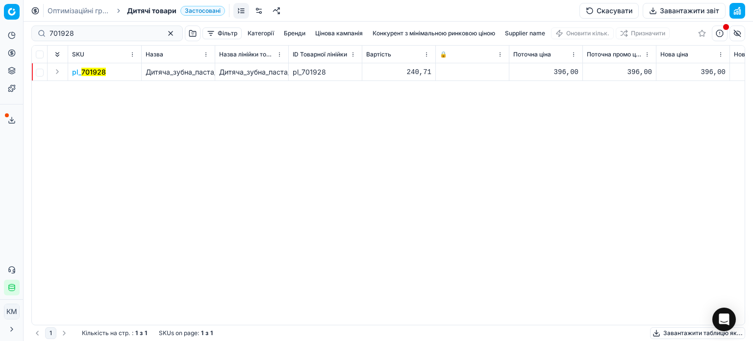
click at [90, 71] on mark "701928" at bounding box center [93, 72] width 25 height 8
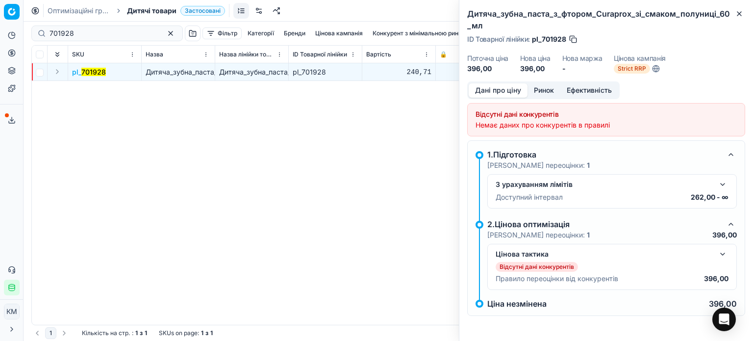
click at [545, 90] on button "Ринок" at bounding box center [543, 90] width 33 height 14
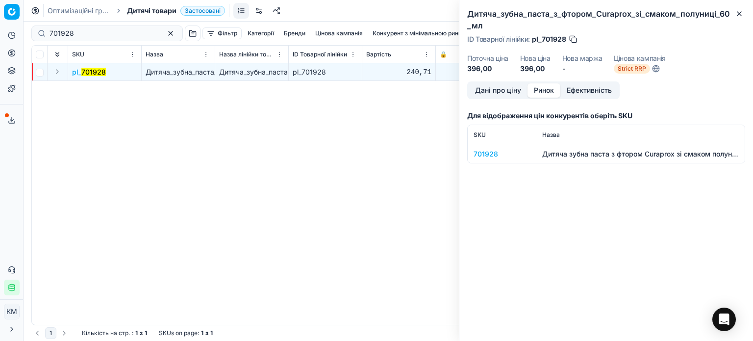
click at [492, 154] on div "701928" at bounding box center [501, 154] width 57 height 10
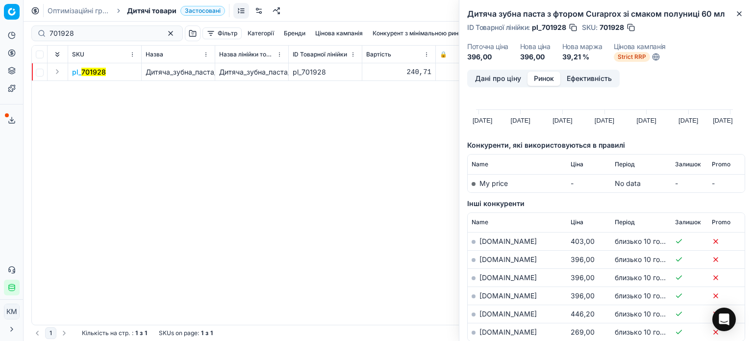
scroll to position [98, 0]
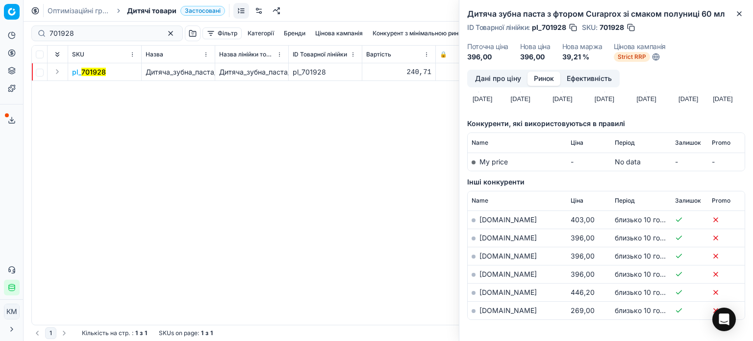
click at [512, 315] on td "[DOMAIN_NAME]" at bounding box center [516, 310] width 99 height 18
click at [516, 308] on link "[DOMAIN_NAME]" at bounding box center [507, 310] width 57 height 8
